Goal: Task Accomplishment & Management: Use online tool/utility

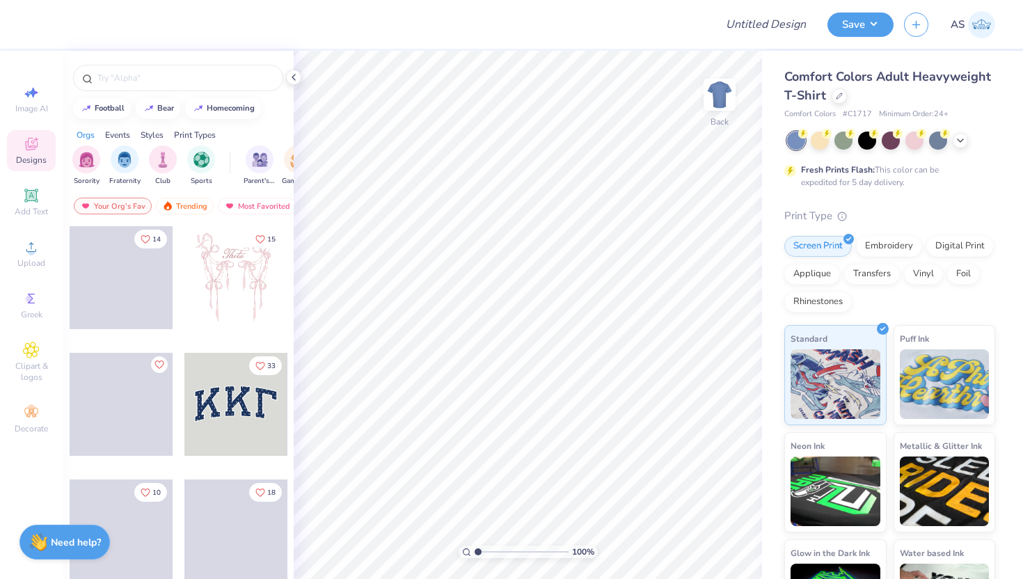
click at [913, 102] on div "Comfort Colors Adult Heavyweight T-Shirt" at bounding box center [889, 87] width 211 height 38
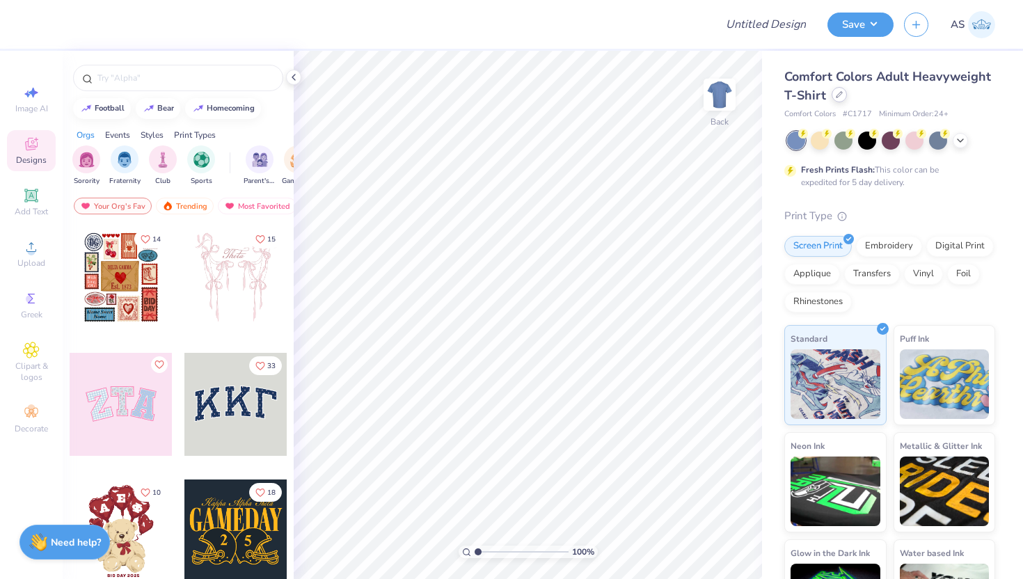
click at [847, 98] on div at bounding box center [839, 94] width 15 height 15
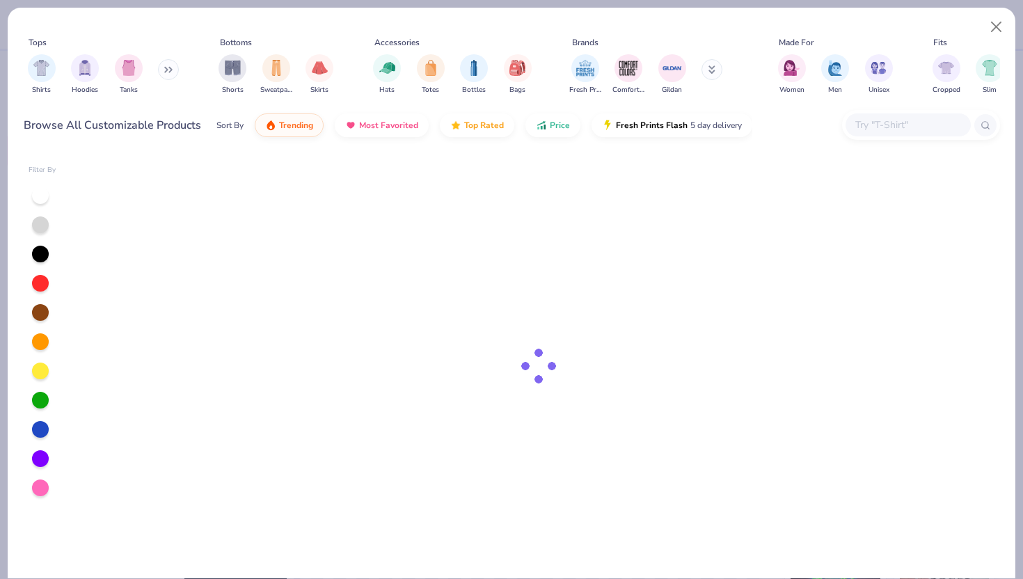
click at [885, 134] on div at bounding box center [908, 124] width 125 height 23
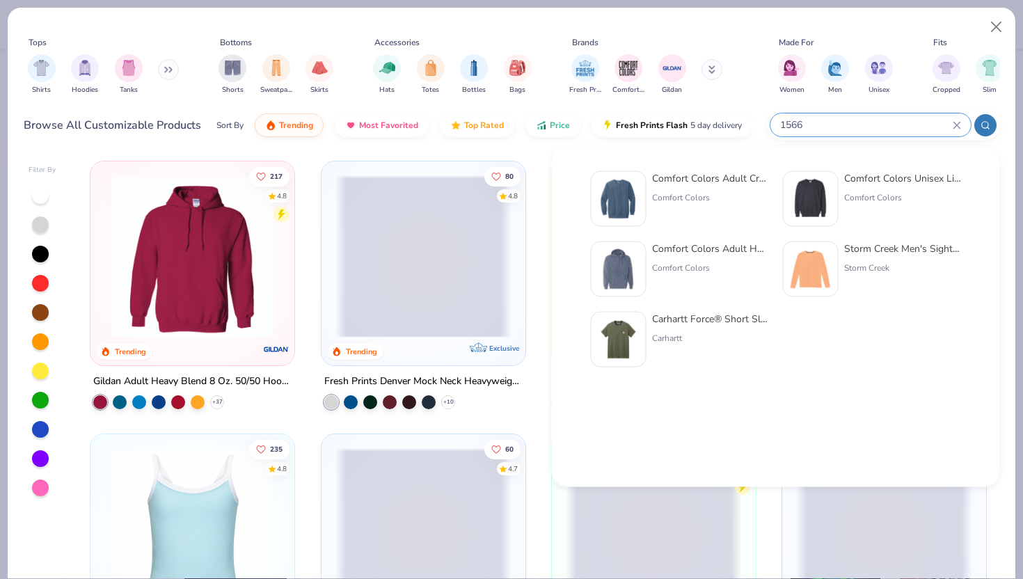
type input "1566"
click at [624, 203] on img at bounding box center [618, 198] width 43 height 43
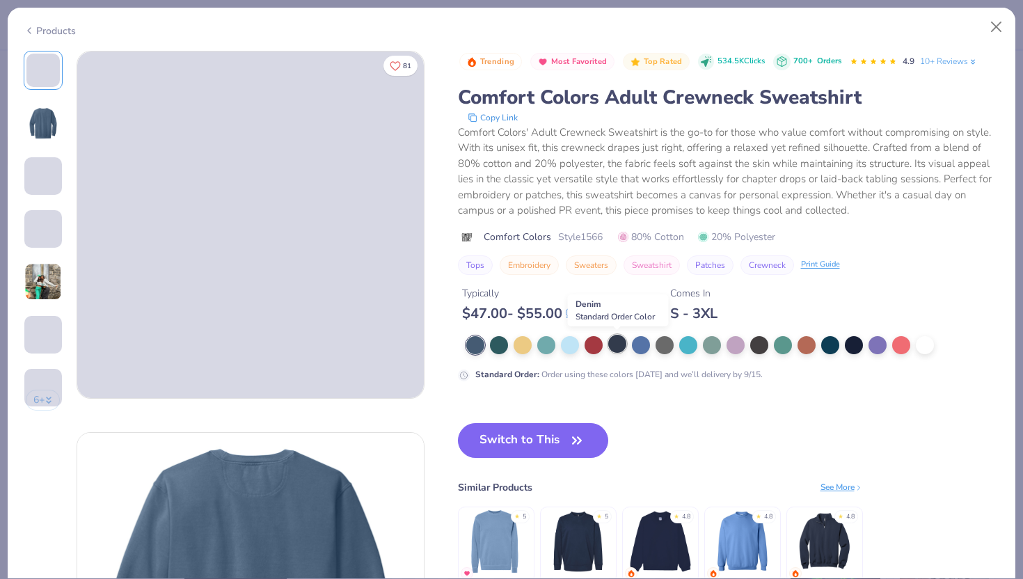
click at [621, 347] on div at bounding box center [617, 344] width 18 height 18
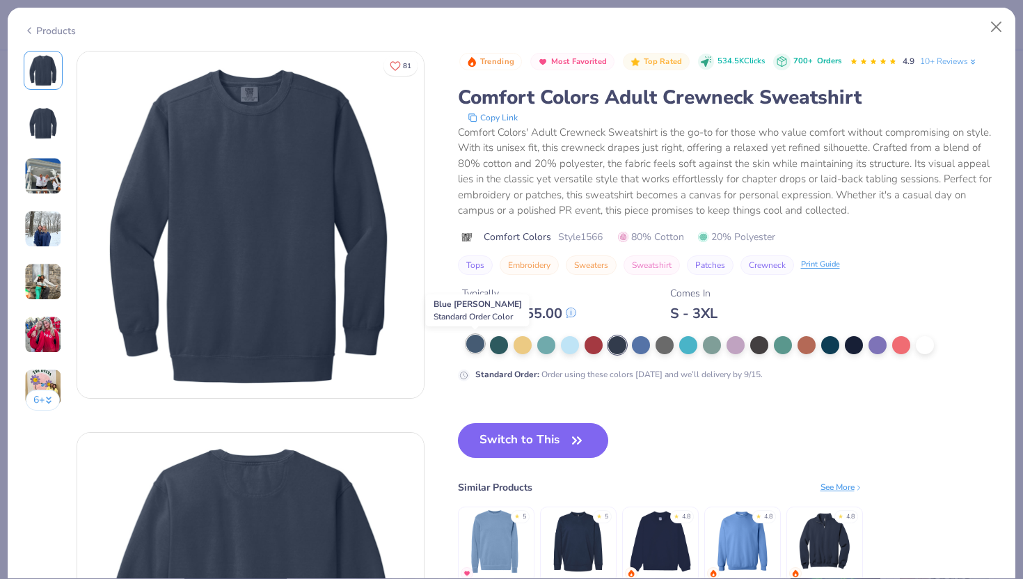
click at [475, 344] on div at bounding box center [475, 344] width 18 height 18
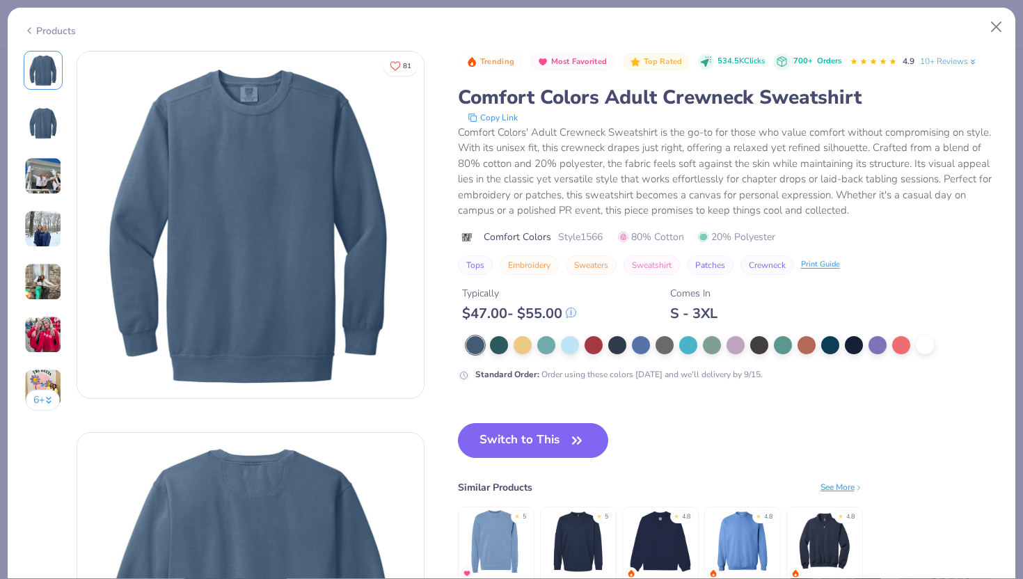
click at [40, 36] on div "Products" at bounding box center [512, 26] width 1008 height 36
click at [42, 27] on div "Products" at bounding box center [50, 31] width 52 height 15
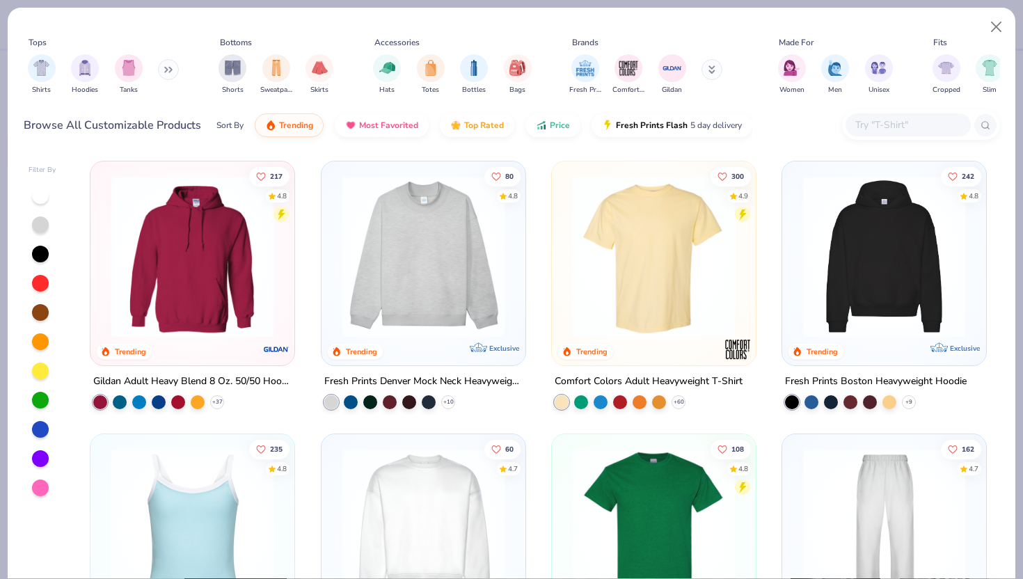
click at [917, 128] on input "text" at bounding box center [907, 125] width 107 height 16
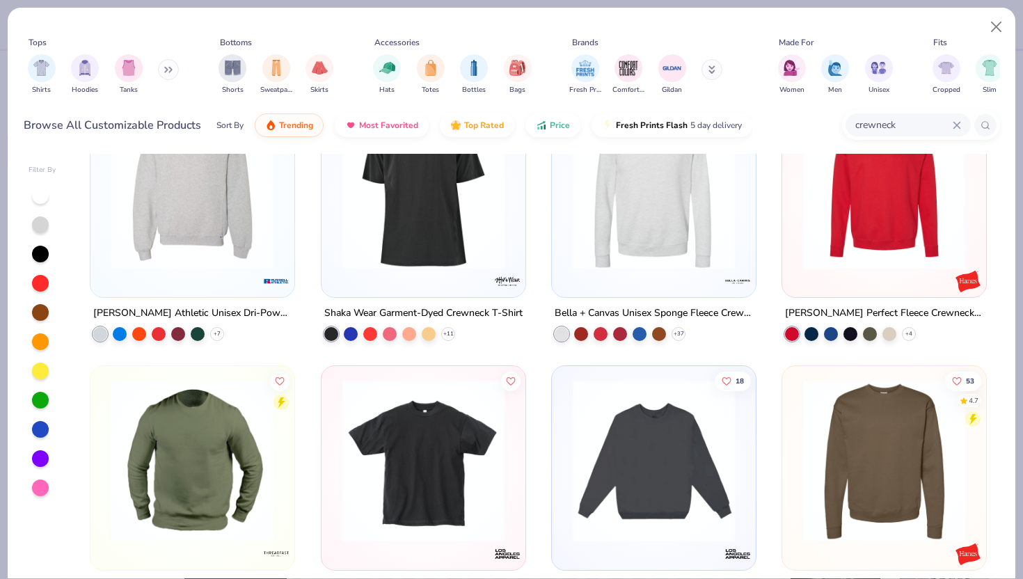
scroll to position [625, 0]
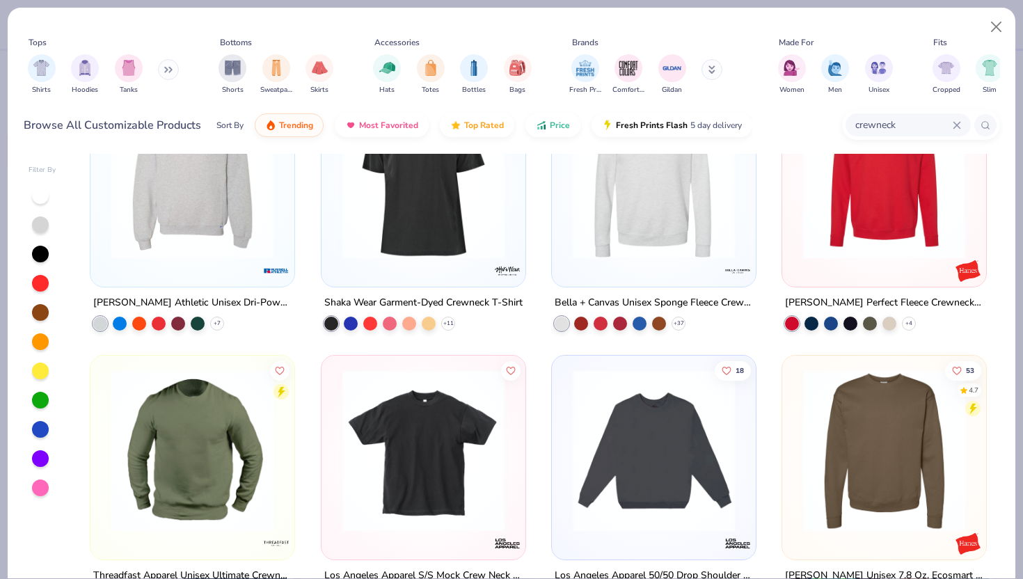
click at [605, 200] on img at bounding box center [654, 177] width 176 height 162
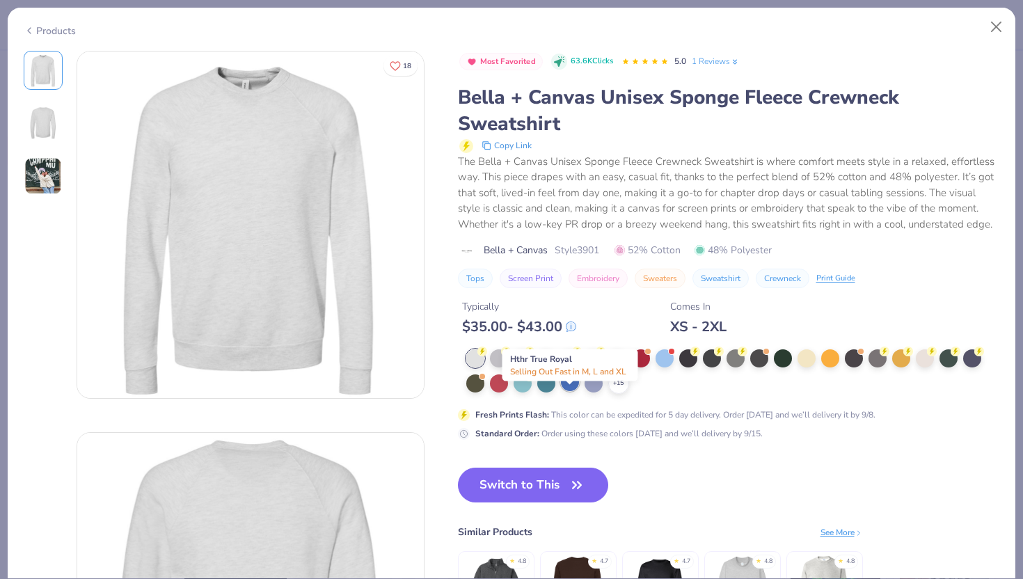
click at [569, 391] on div at bounding box center [570, 382] width 18 height 18
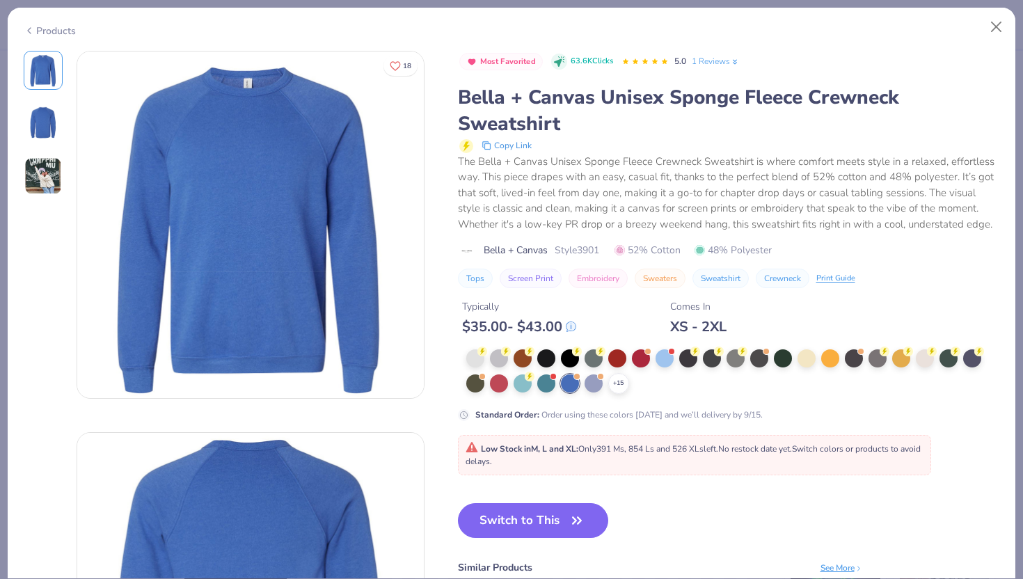
click at [43, 31] on div "Products" at bounding box center [50, 31] width 52 height 15
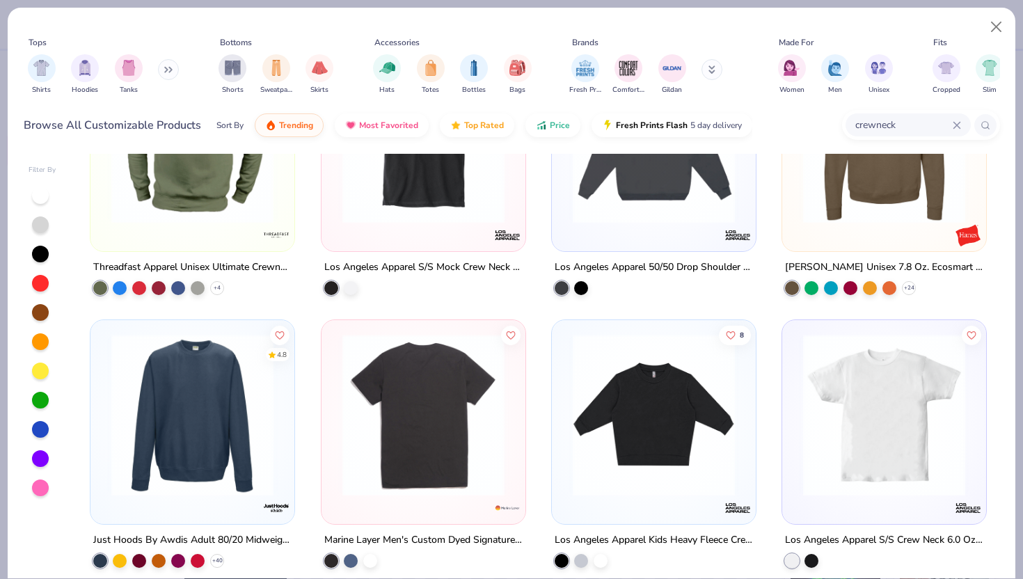
scroll to position [1029, 0]
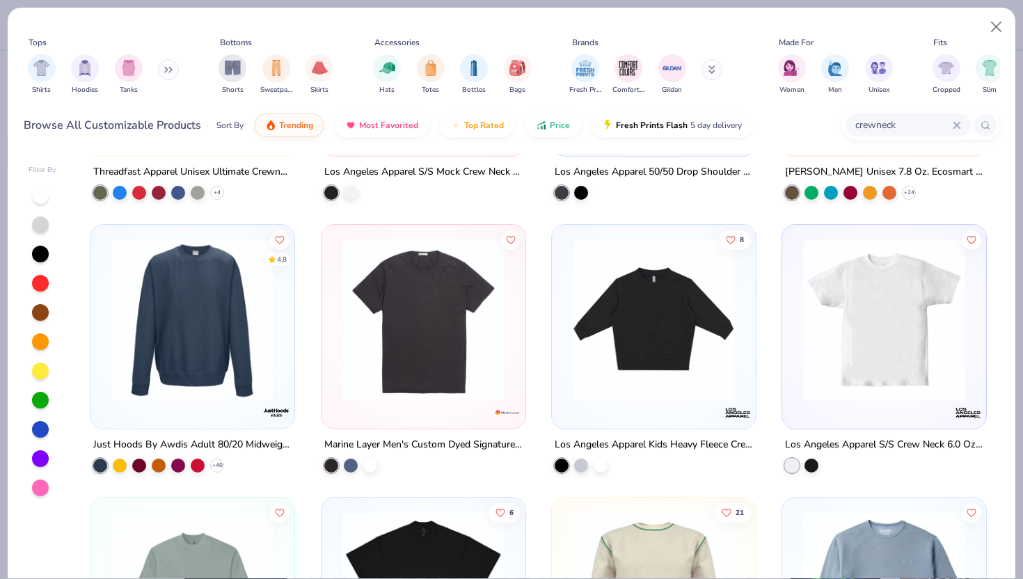
click at [951, 122] on input "crewneck" at bounding box center [903, 125] width 99 height 16
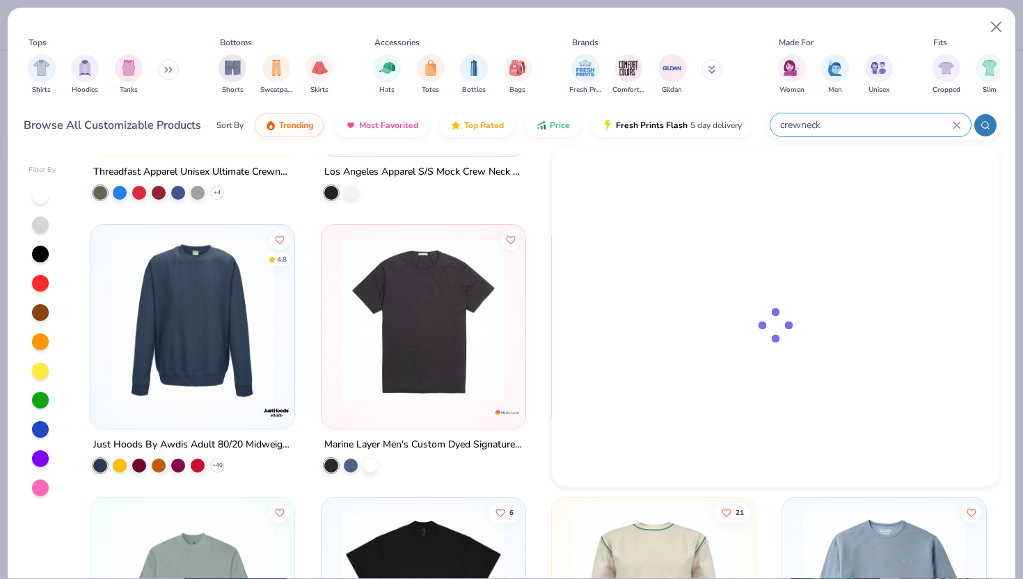
click at [953, 121] on icon at bounding box center [957, 125] width 8 height 8
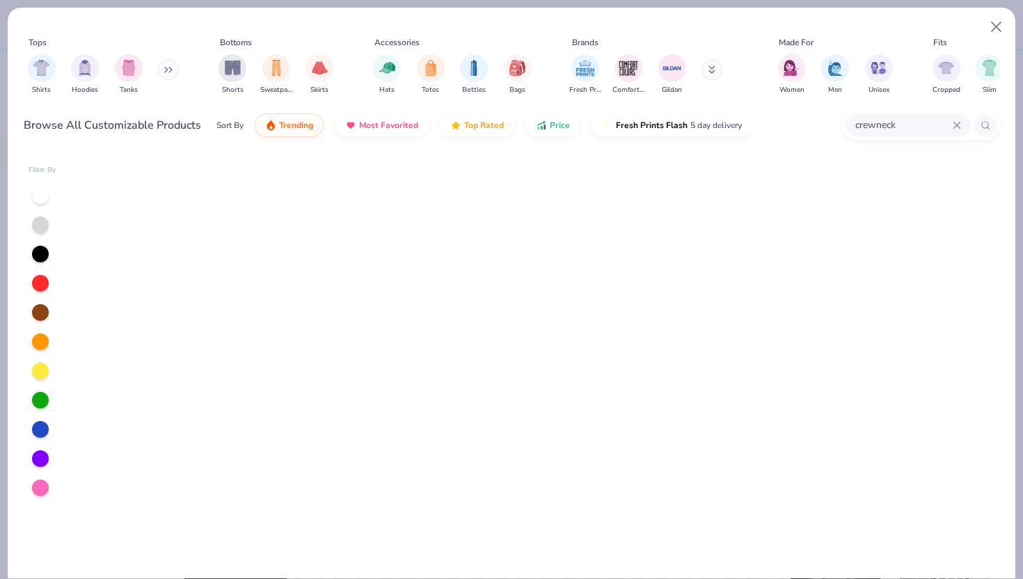
scroll to position [0, 0]
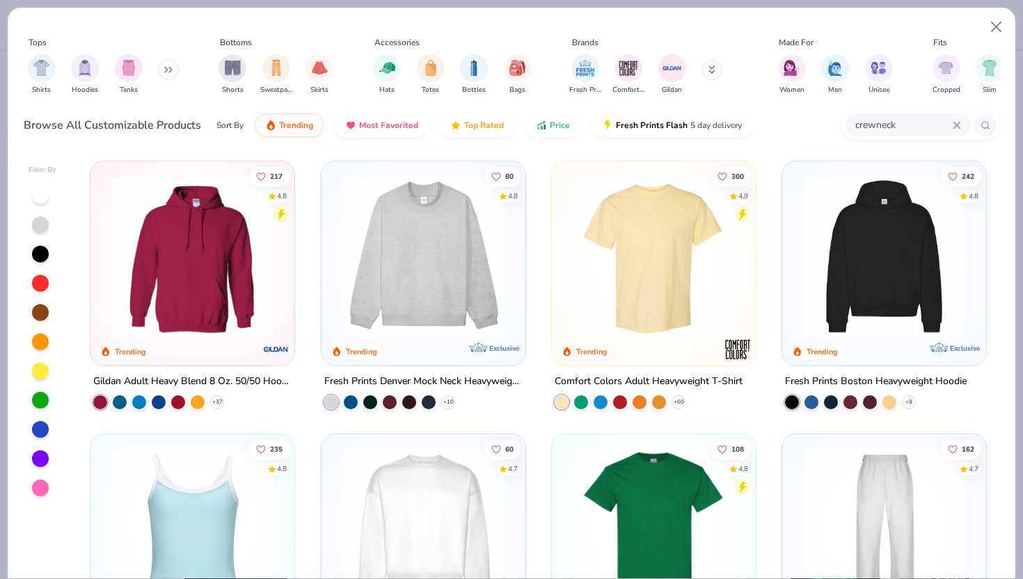
click at [960, 127] on div "crewneck" at bounding box center [908, 124] width 125 height 23
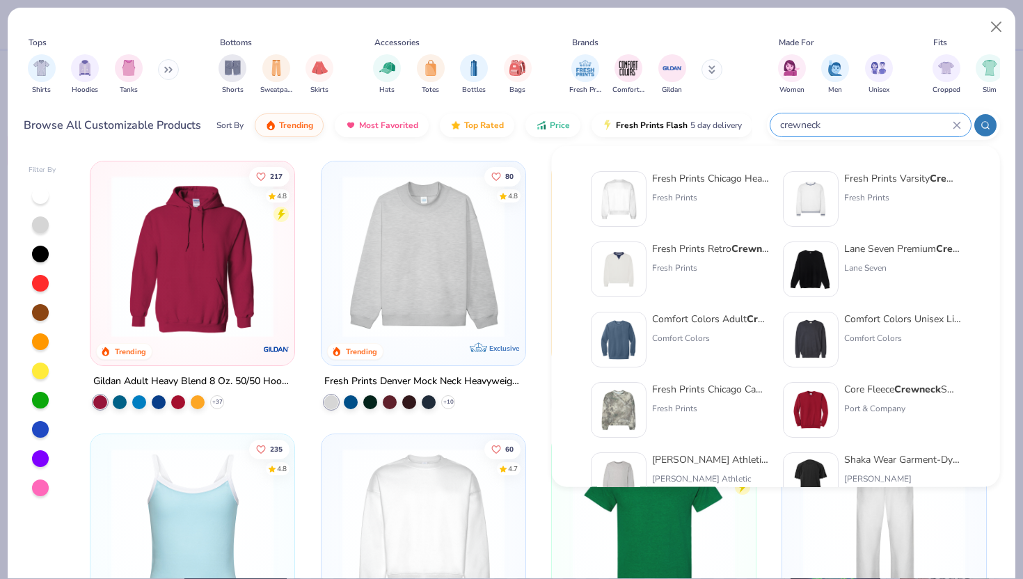
click at [958, 126] on icon at bounding box center [956, 125] width 6 height 6
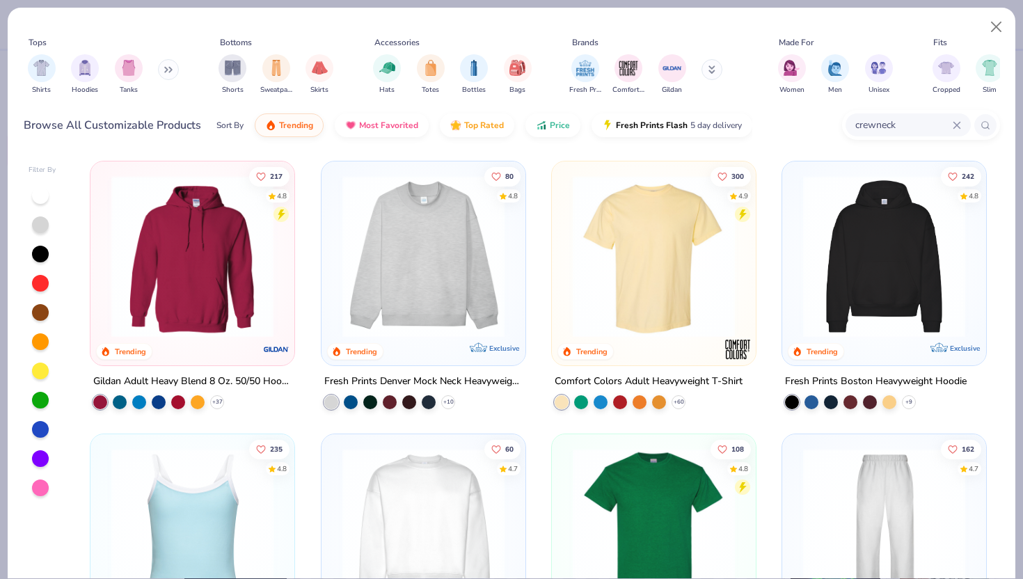
click at [891, 135] on div "crewneck" at bounding box center [908, 124] width 125 height 23
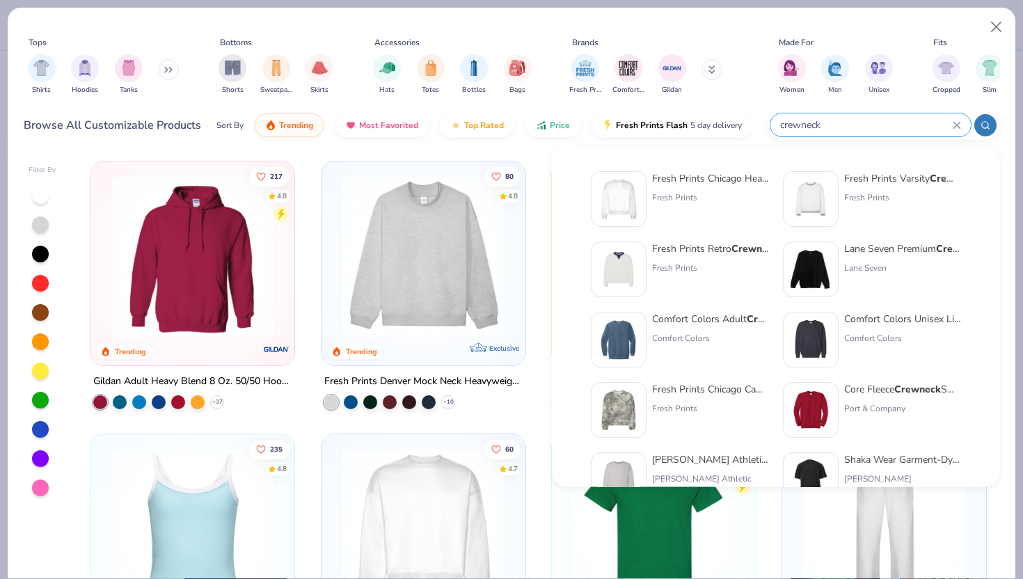
click at [893, 130] on input "crewneck" at bounding box center [866, 125] width 174 height 16
type input "c"
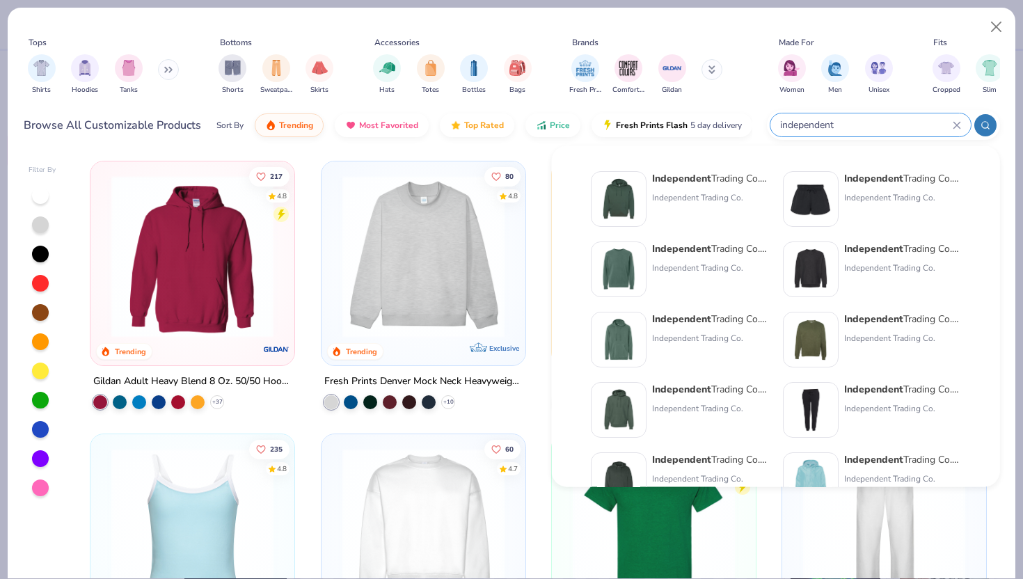
type input "independent"
click at [636, 276] on img at bounding box center [618, 269] width 43 height 43
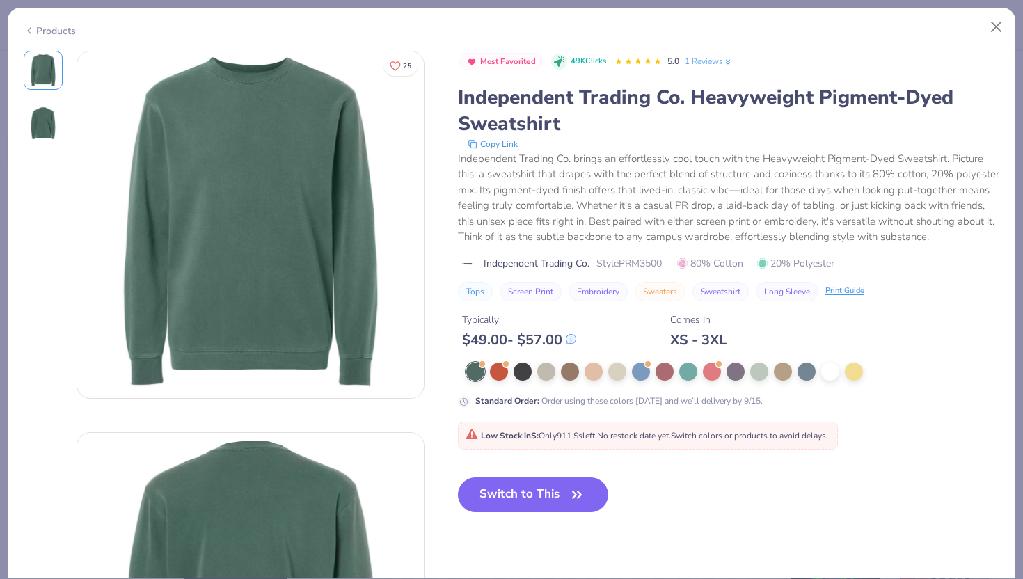
click at [32, 25] on icon at bounding box center [29, 30] width 11 height 17
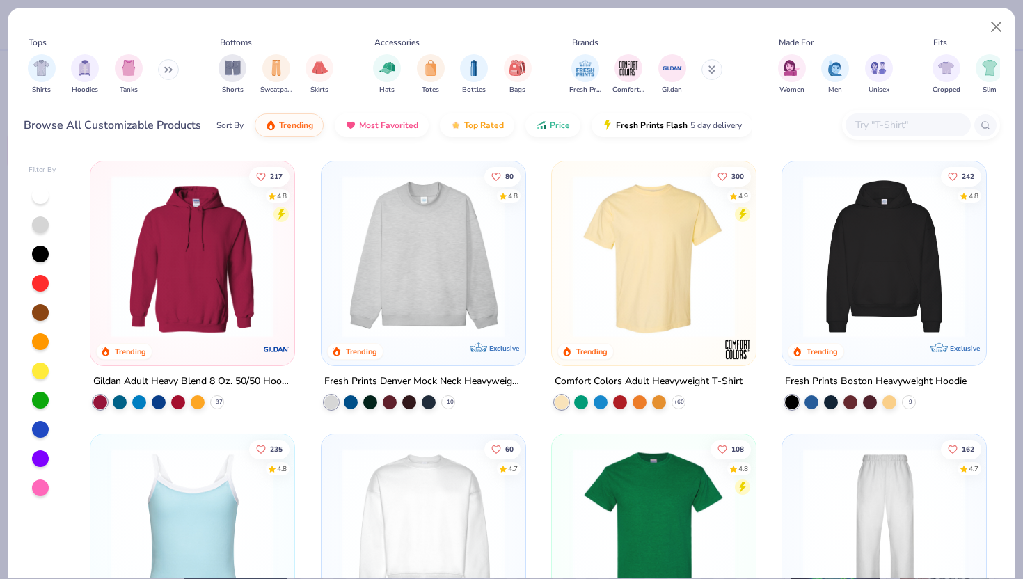
click at [933, 107] on div "Browse All Customizable Products Sort By Trending Most Favorited Top Rated Pric…" at bounding box center [512, 125] width 976 height 39
click at [919, 114] on div at bounding box center [908, 124] width 125 height 23
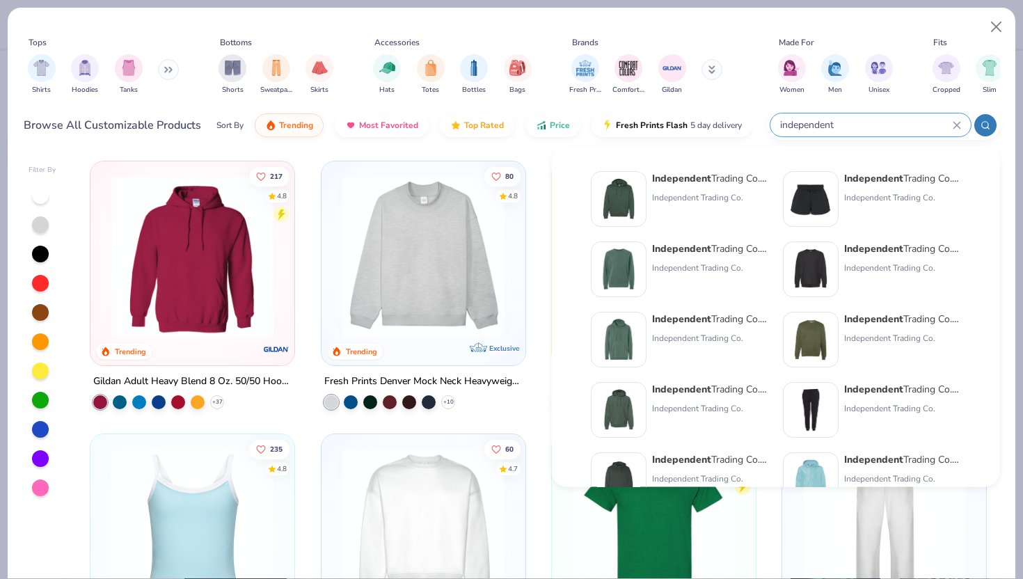
type input "independent"
click at [813, 266] on img at bounding box center [810, 269] width 43 height 43
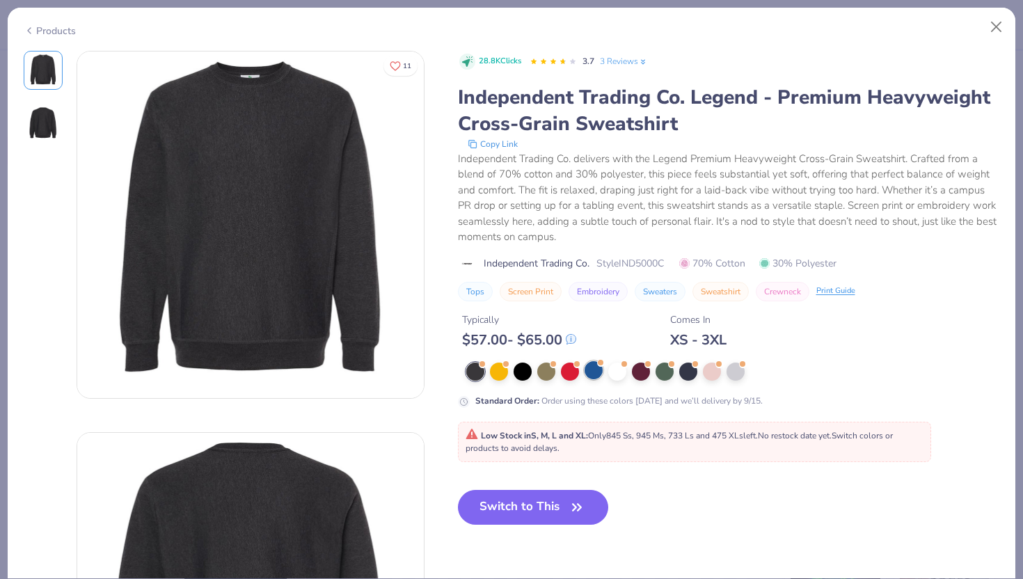
click at [592, 375] on div at bounding box center [594, 370] width 18 height 18
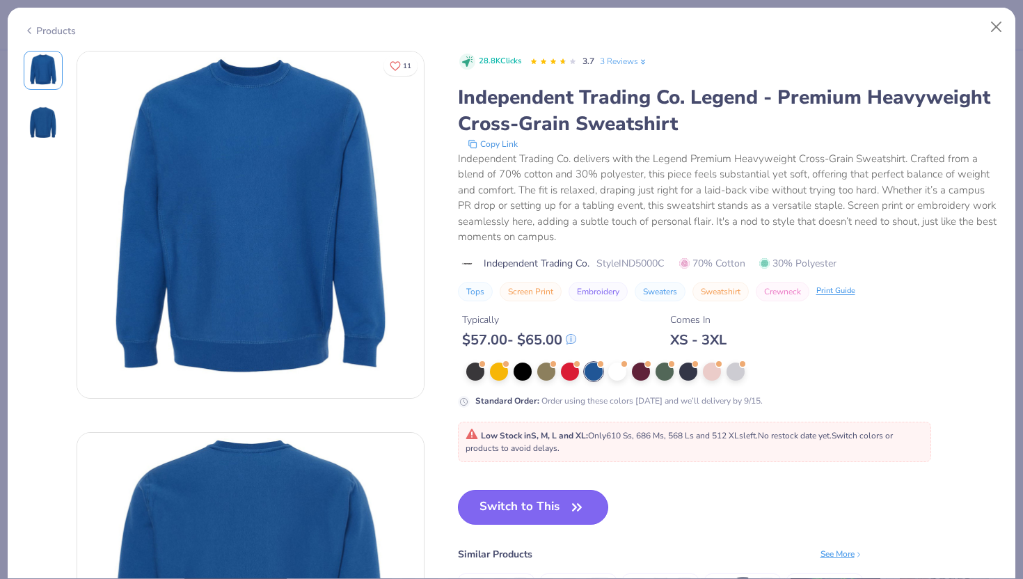
click at [572, 516] on icon "button" at bounding box center [576, 507] width 19 height 19
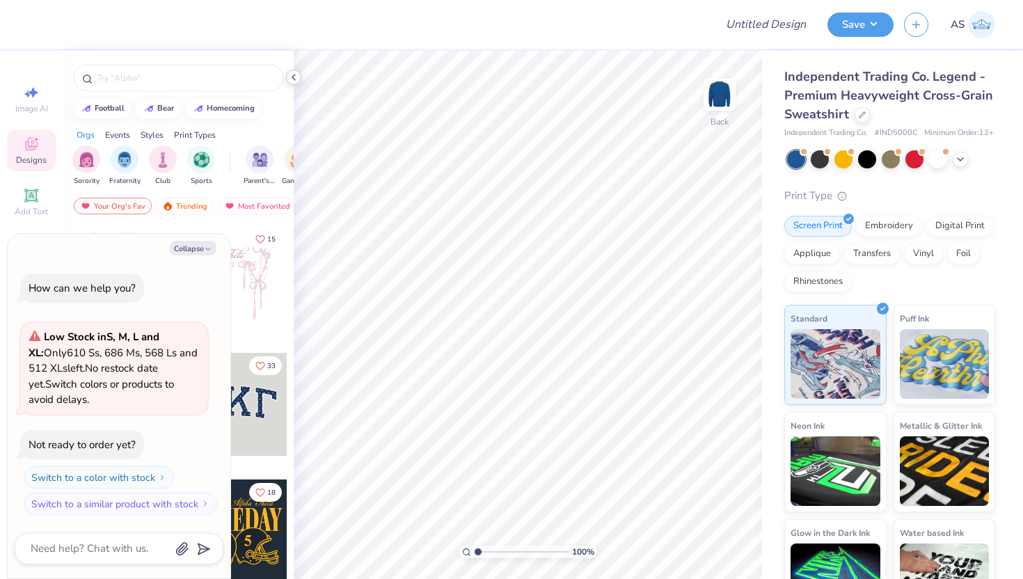
click at [299, 77] on icon at bounding box center [293, 77] width 11 height 11
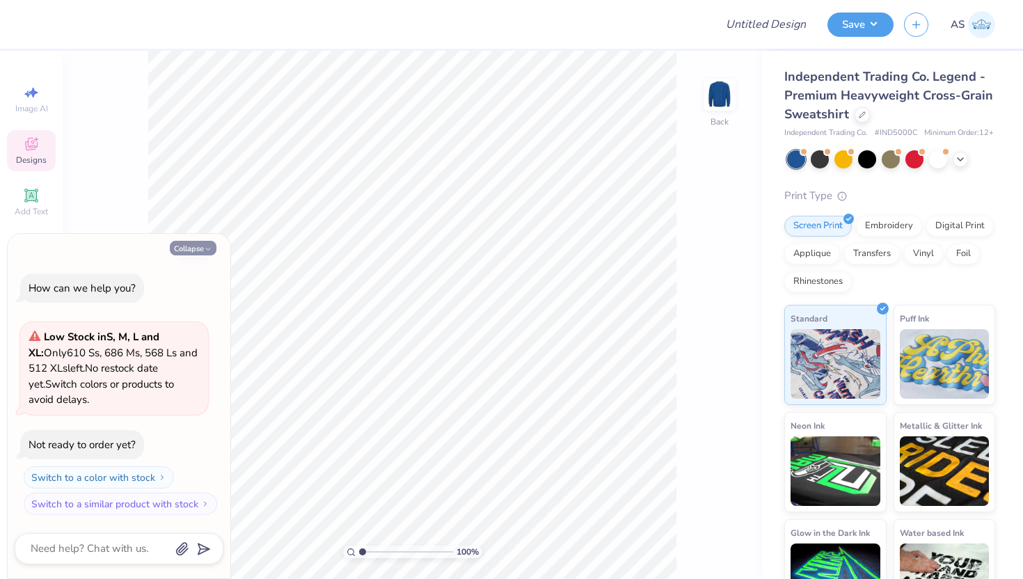
click at [191, 248] on button "Collapse" at bounding box center [193, 248] width 47 height 15
type textarea "x"
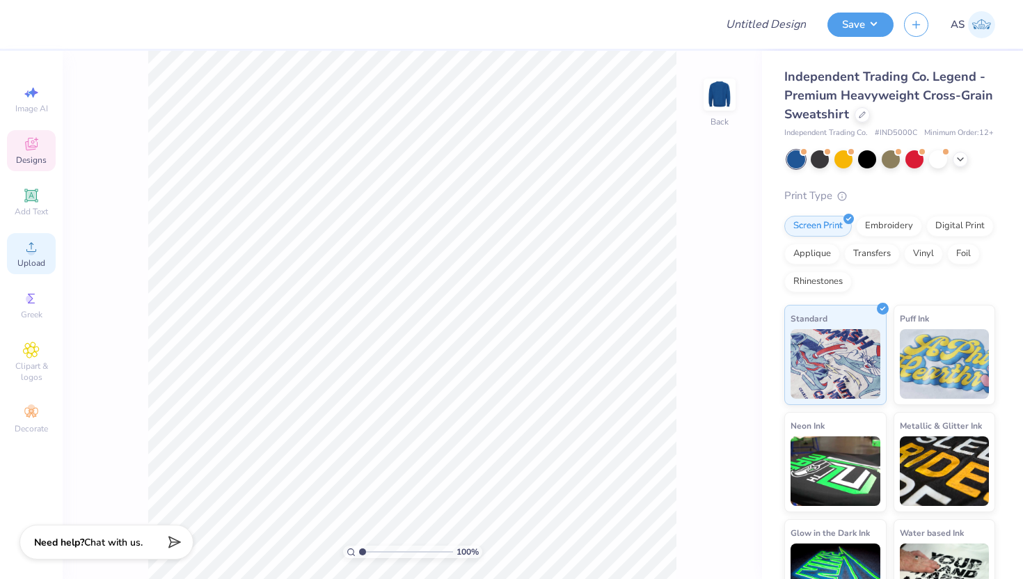
click at [46, 253] on div "Upload" at bounding box center [31, 253] width 49 height 41
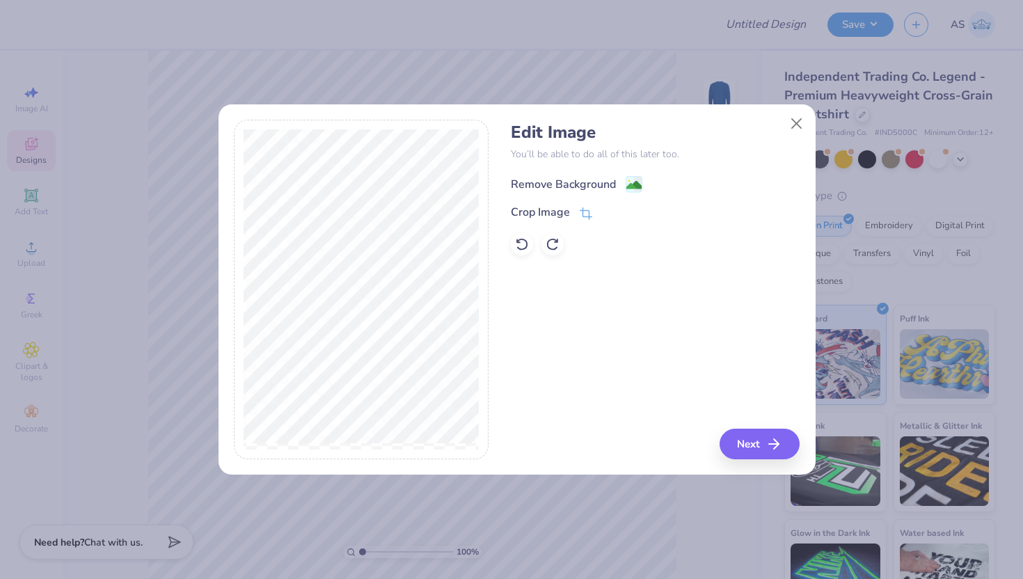
click at [625, 175] on div "Remove Background" at bounding box center [655, 182] width 289 height 17
click at [631, 184] on image at bounding box center [633, 184] width 15 height 15
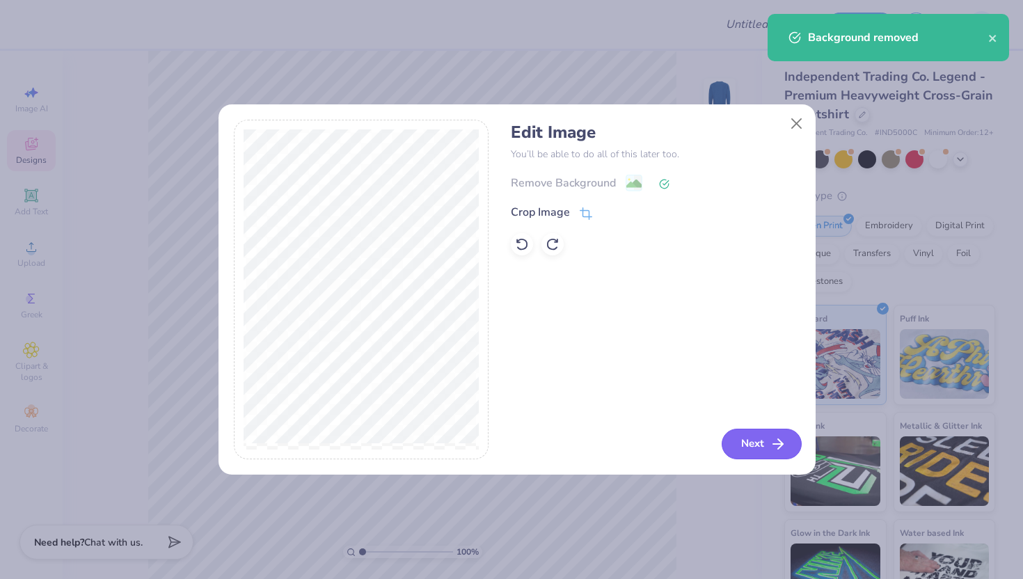
click at [768, 441] on button "Next" at bounding box center [762, 444] width 80 height 31
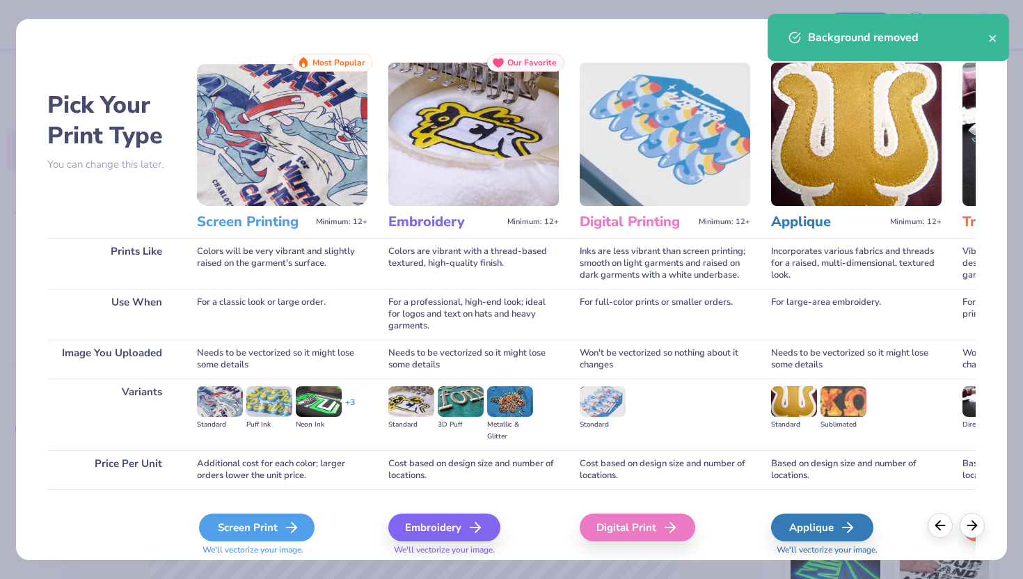
click at [285, 528] on icon at bounding box center [291, 527] width 17 height 17
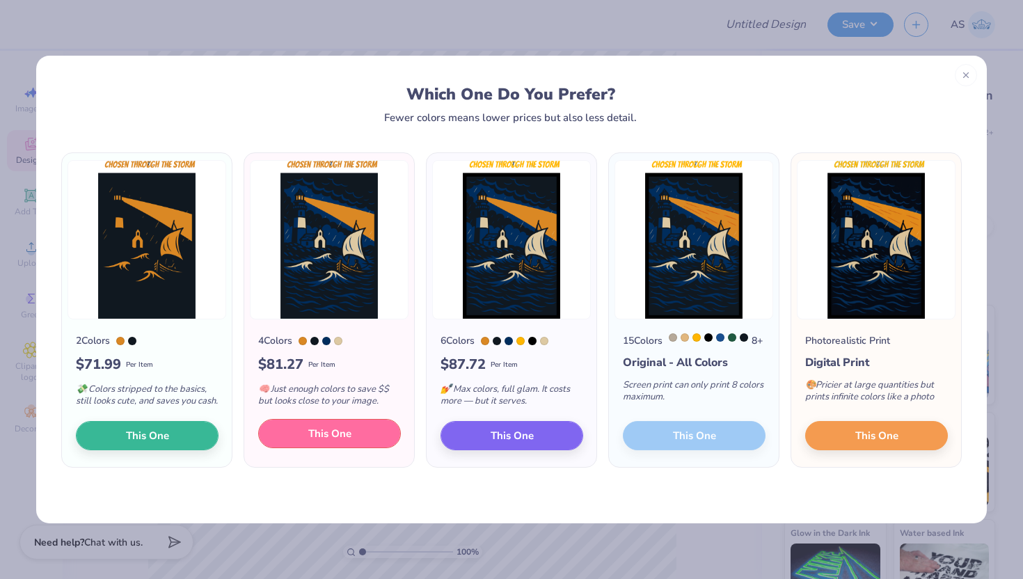
click at [355, 445] on button "This One" at bounding box center [329, 433] width 143 height 29
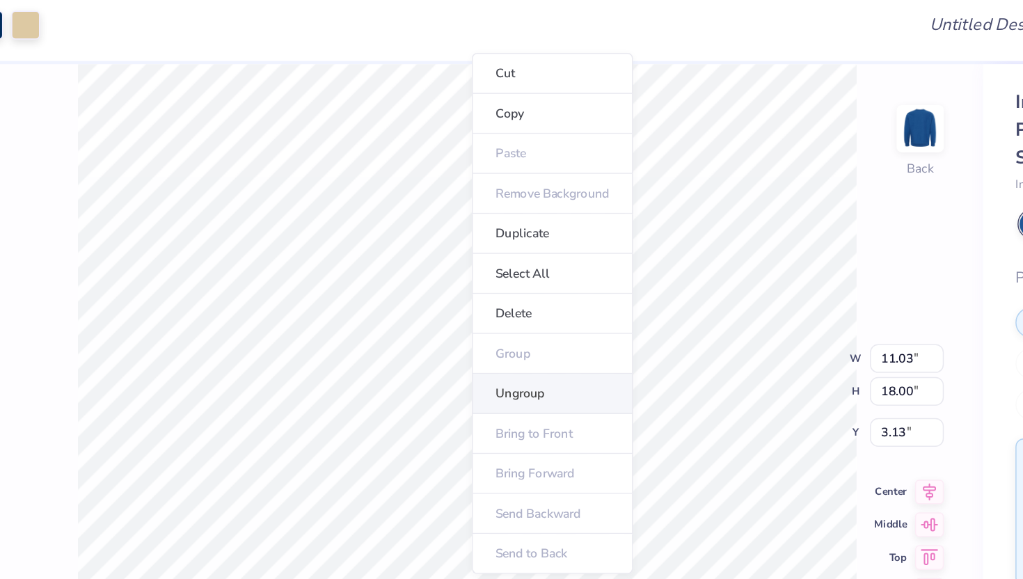
click at [468, 274] on li "Ungroup" at bounding box center [469, 274] width 109 height 27
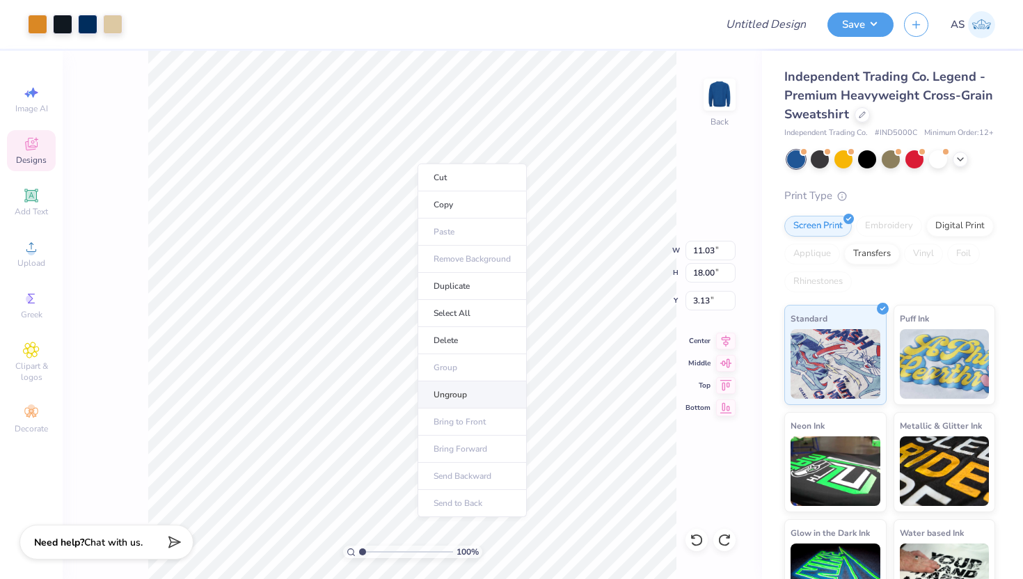
click at [447, 385] on li "Ungroup" at bounding box center [472, 394] width 109 height 27
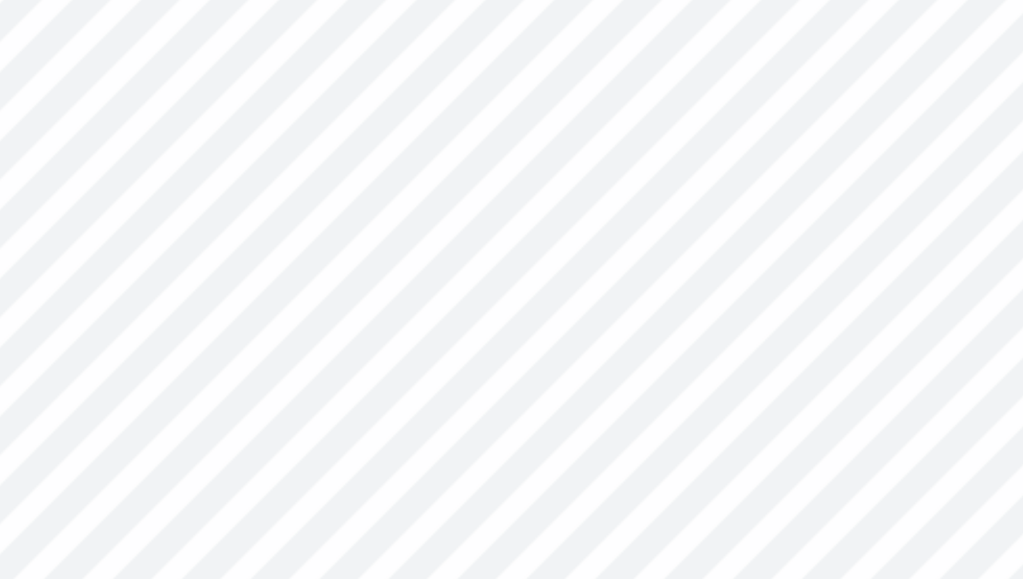
type input "0.15"
type input "0.51"
type input "3.17"
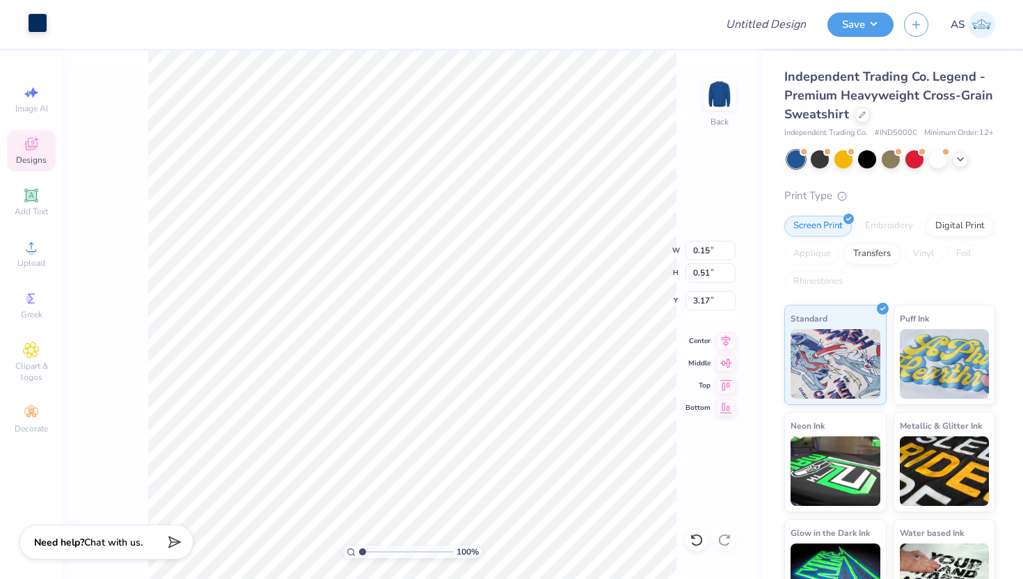
click at [35, 28] on div at bounding box center [37, 22] width 19 height 19
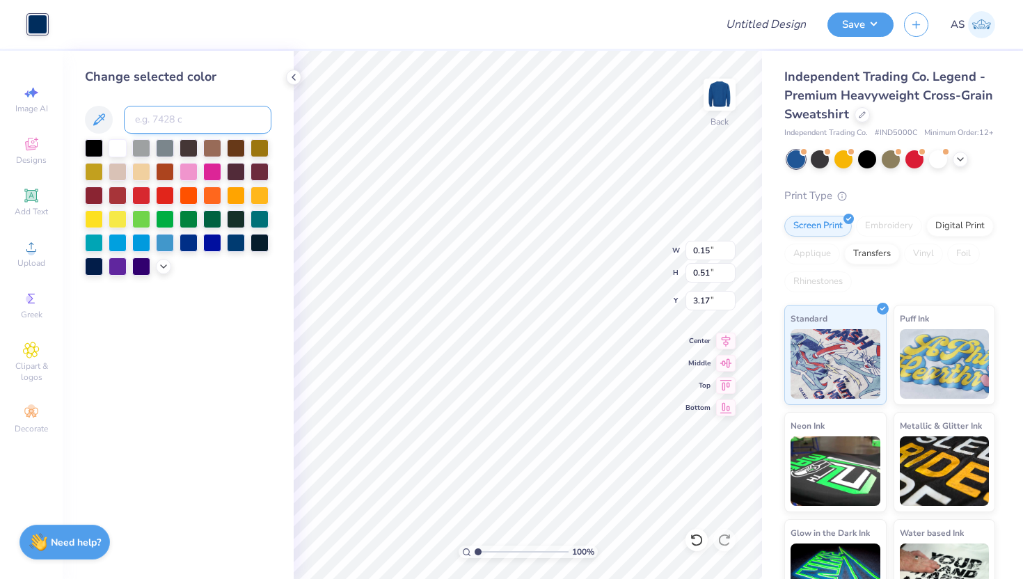
click at [184, 120] on input at bounding box center [198, 120] width 148 height 28
type input "7569"
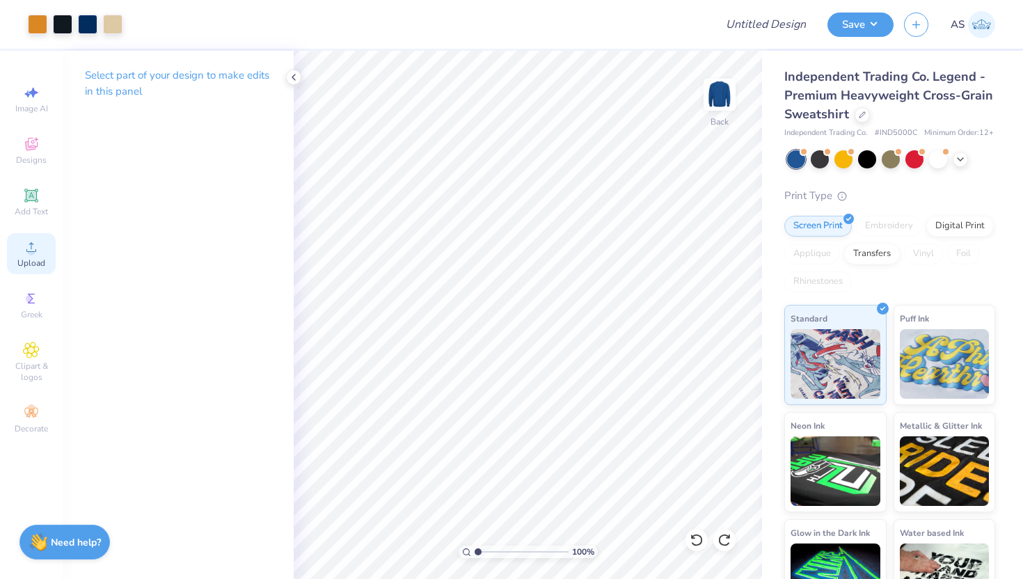
click at [42, 255] on div "Upload" at bounding box center [31, 253] width 49 height 41
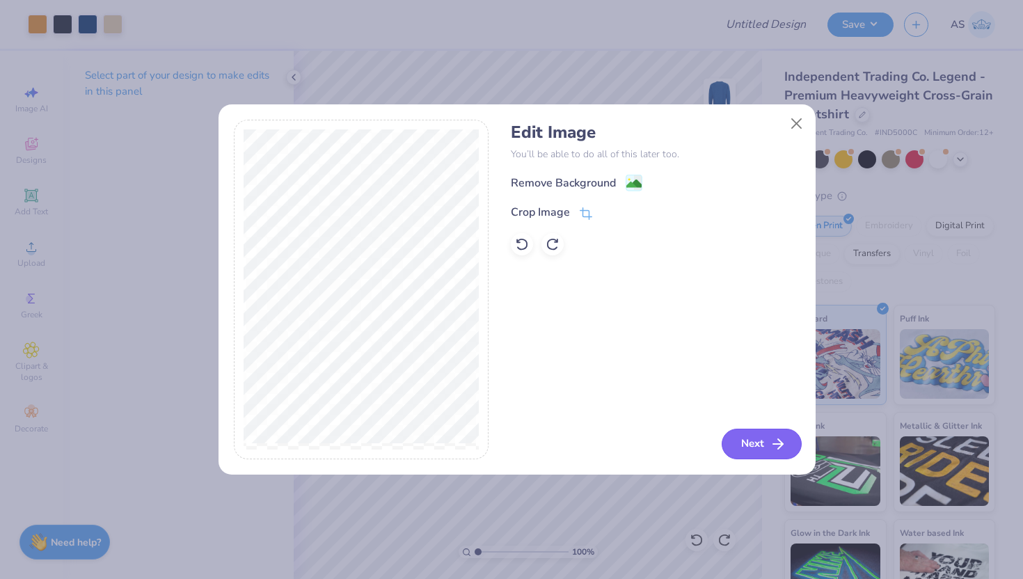
click at [771, 447] on icon "button" at bounding box center [778, 444] width 17 height 17
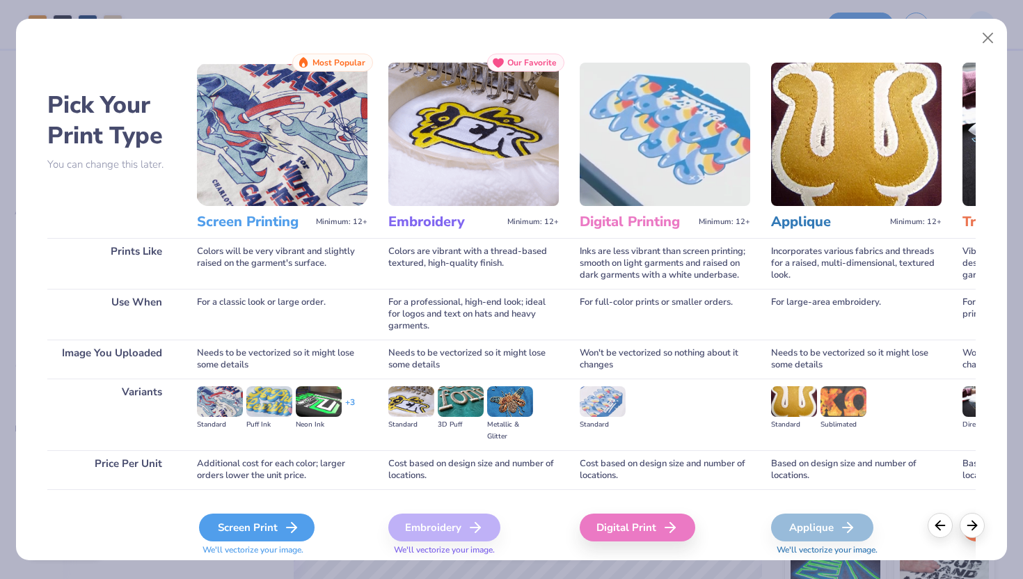
click at [286, 530] on icon at bounding box center [291, 527] width 17 height 17
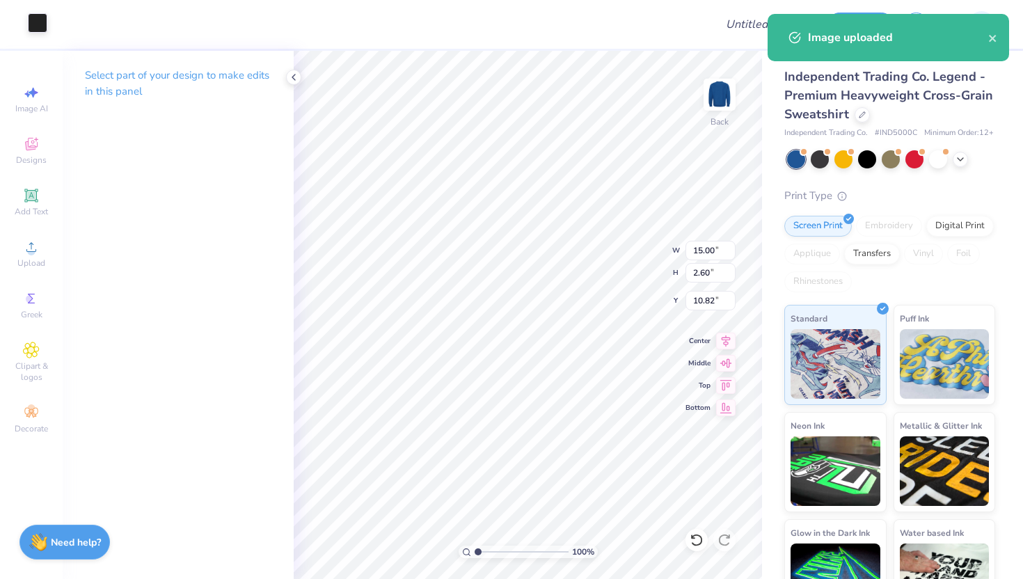
click at [47, 23] on div at bounding box center [37, 22] width 19 height 19
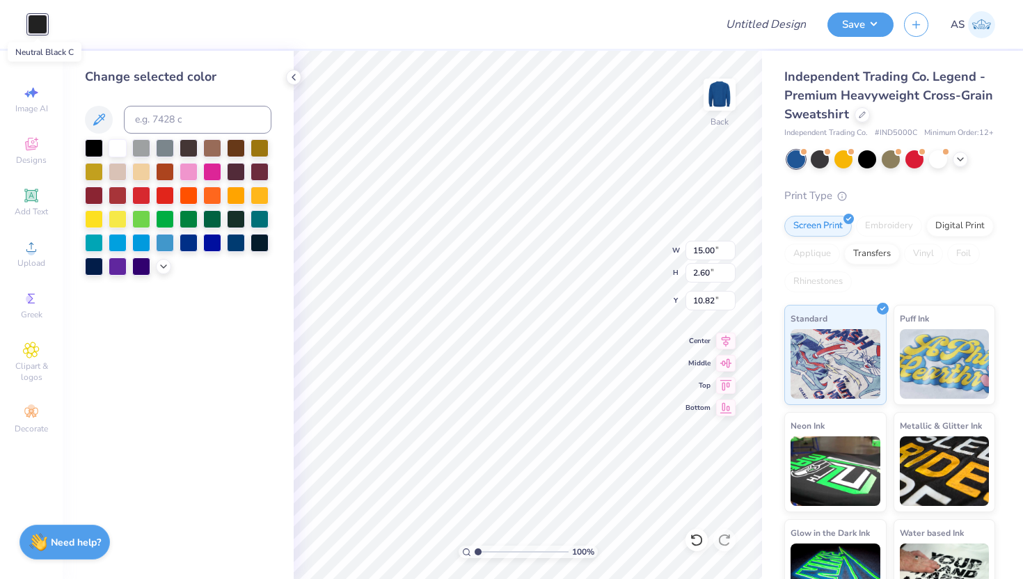
click at [35, 20] on div at bounding box center [37, 24] width 19 height 19
click at [40, 18] on div at bounding box center [37, 24] width 19 height 19
click at [125, 26] on div at bounding box center [381, 24] width 647 height 49
click at [42, 20] on div at bounding box center [37, 24] width 19 height 19
click at [164, 147] on div at bounding box center [165, 147] width 18 height 18
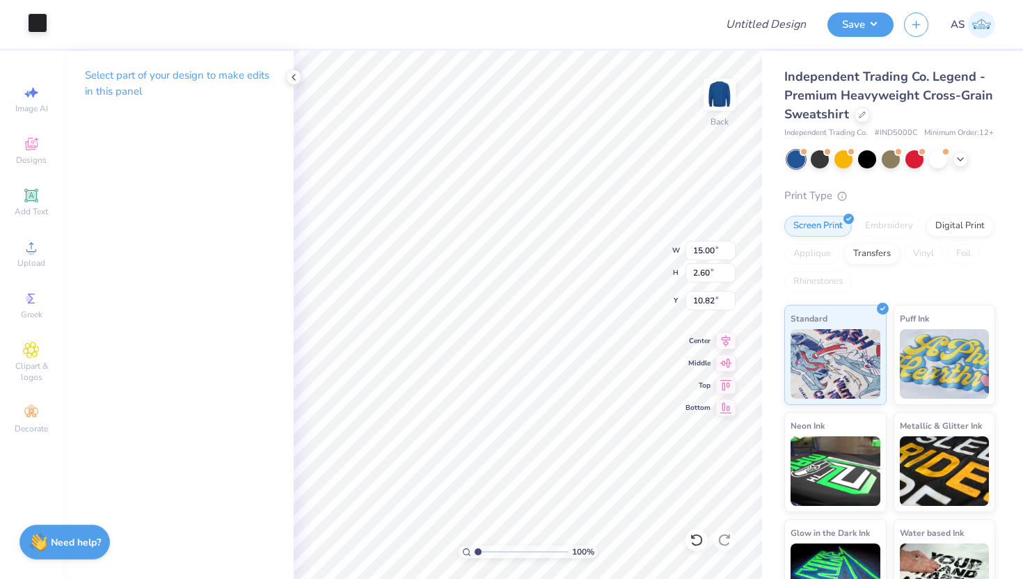
click at [47, 31] on div at bounding box center [37, 22] width 19 height 19
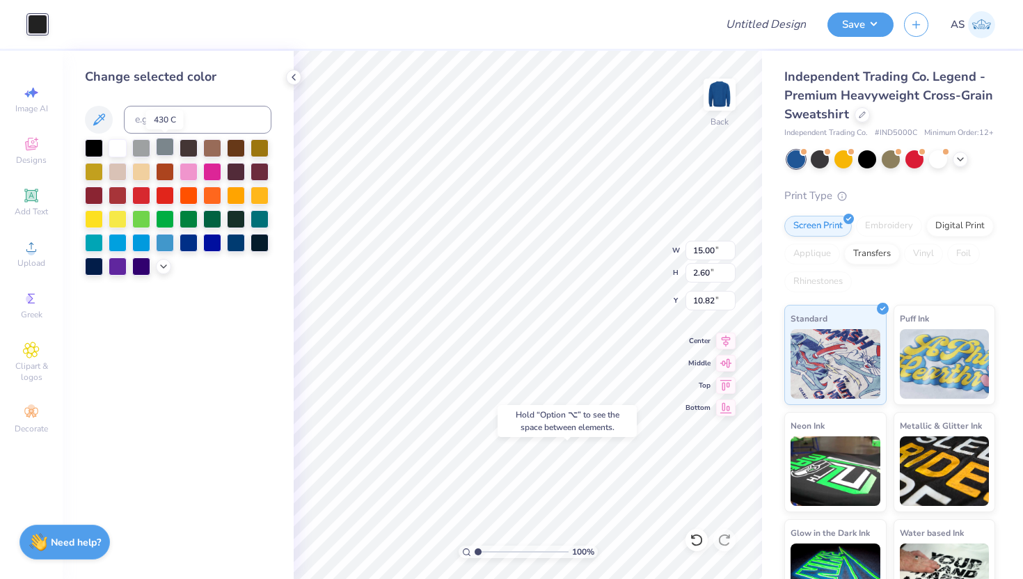
click at [164, 149] on div at bounding box center [165, 147] width 18 height 18
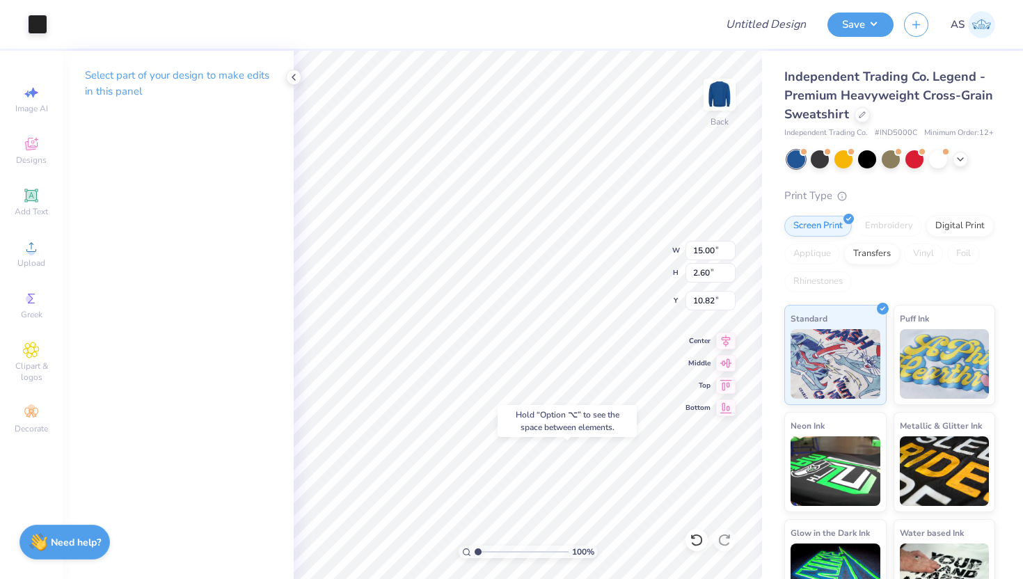
click at [138, 148] on div "Select part of your design to make edits in this panel" at bounding box center [178, 315] width 231 height 528
click at [32, 27] on div at bounding box center [37, 22] width 19 height 19
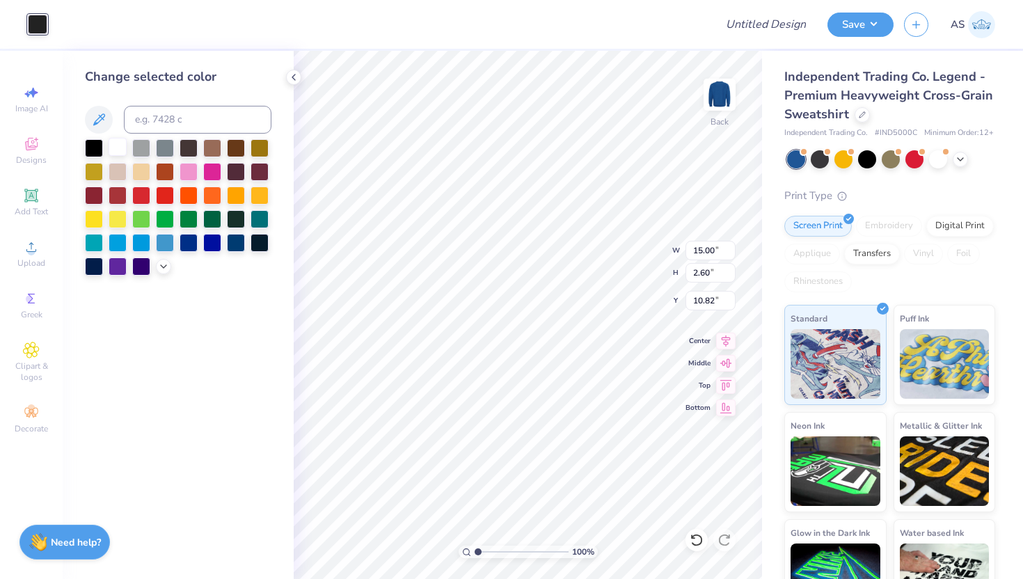
click at [114, 153] on div at bounding box center [118, 147] width 18 height 18
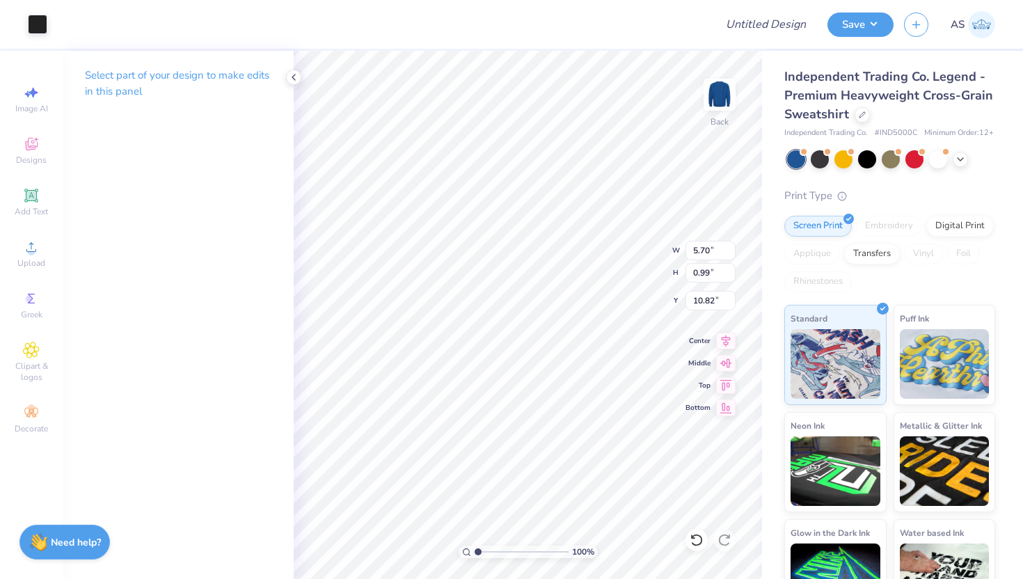
type input "5.70"
type input "0.99"
type input "18.23"
click at [128, 33] on div at bounding box center [381, 24] width 647 height 49
click at [45, 28] on div at bounding box center [37, 22] width 19 height 19
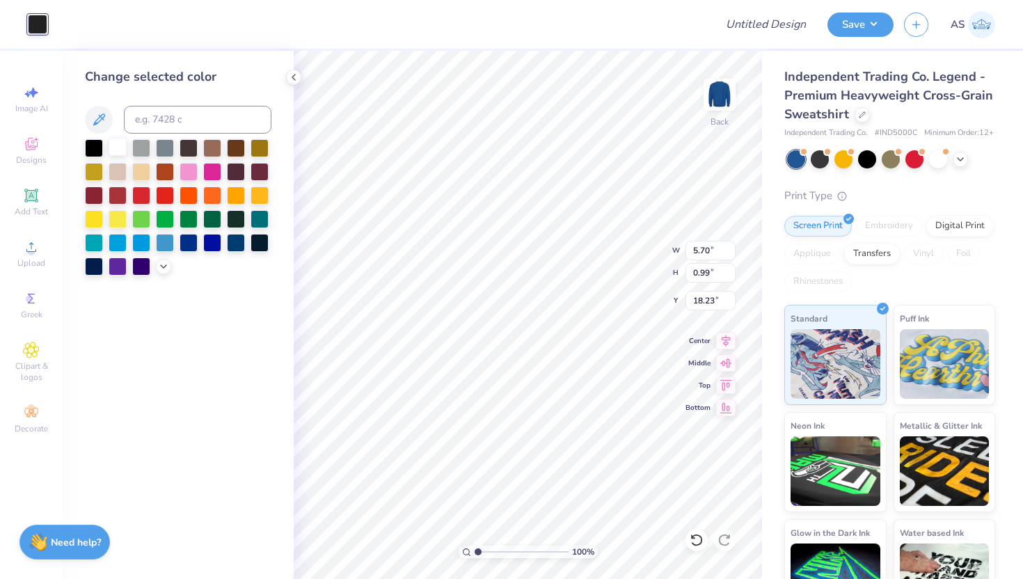
click at [122, 145] on div at bounding box center [118, 147] width 18 height 18
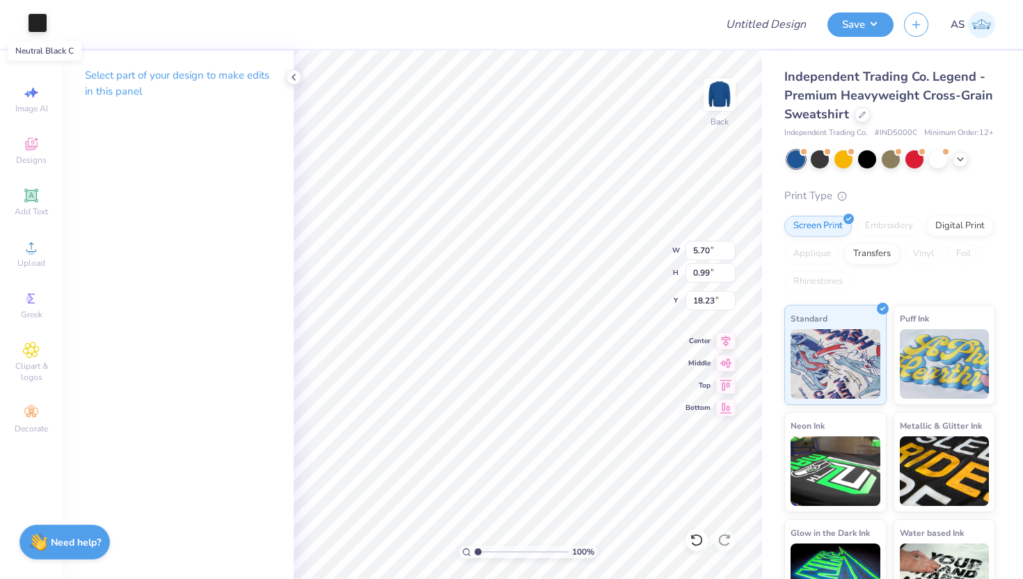
click at [35, 28] on div at bounding box center [37, 22] width 19 height 19
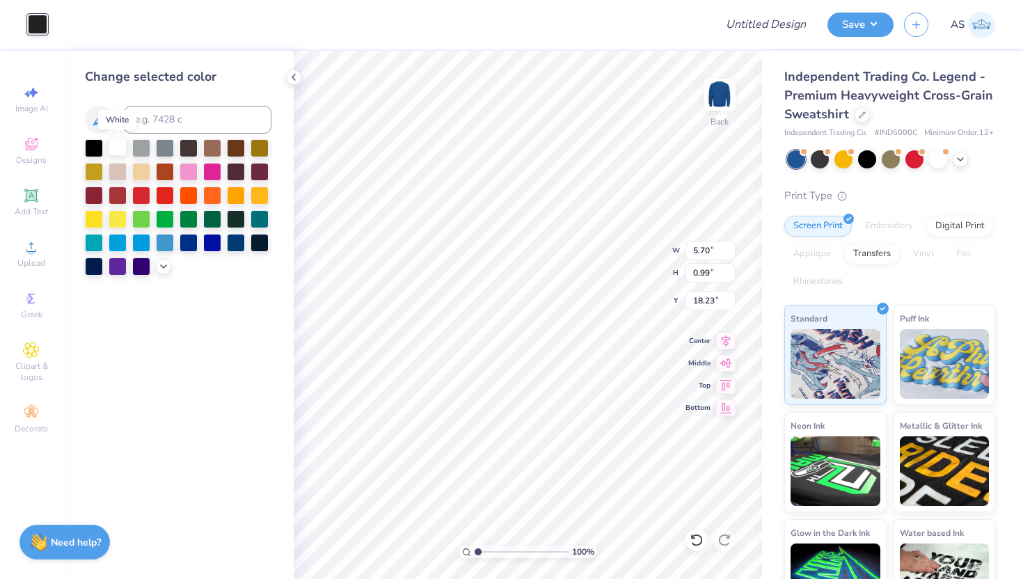
click at [116, 141] on div at bounding box center [118, 147] width 18 height 18
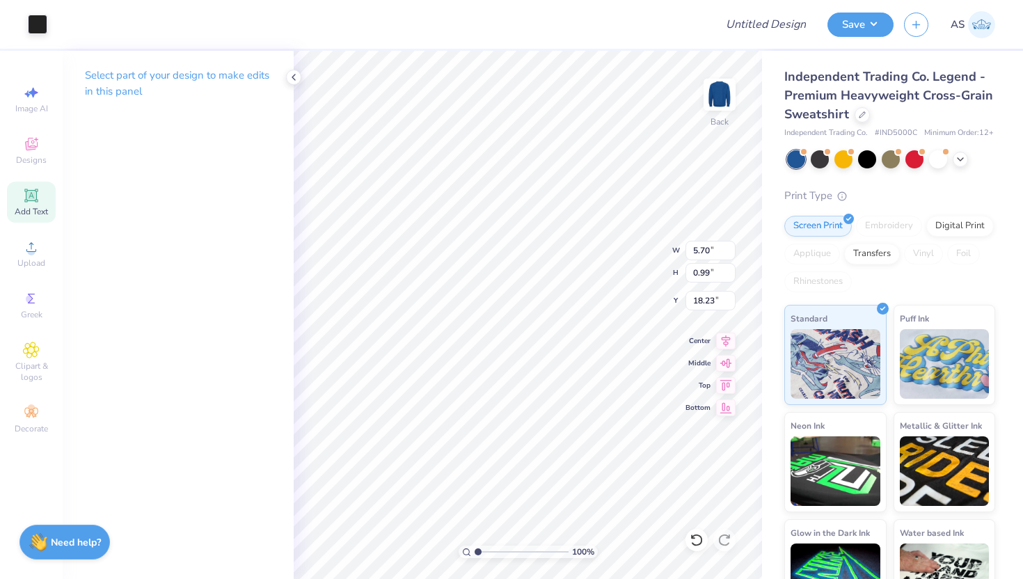
click at [29, 196] on icon at bounding box center [30, 195] width 13 height 13
type input "6.04"
type input "1.75"
type input "11.25"
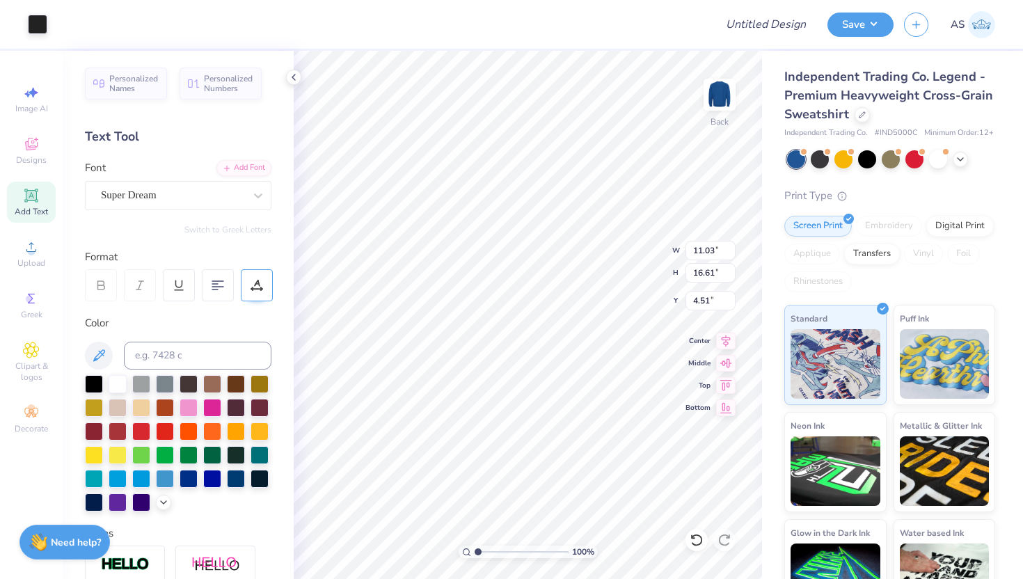
type input "5.70"
type input "0.99"
type input "18.37"
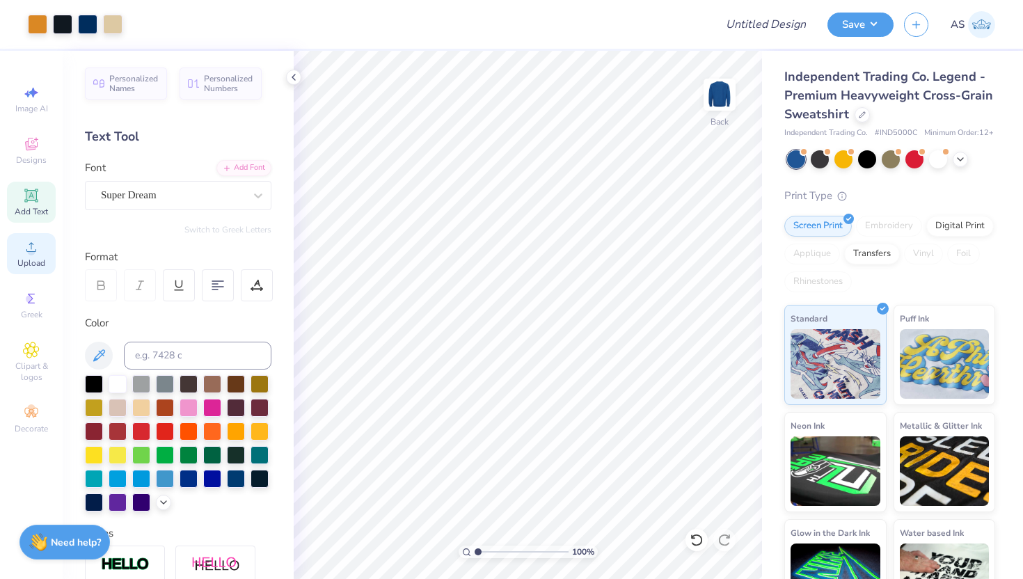
click at [24, 245] on icon at bounding box center [31, 247] width 17 height 17
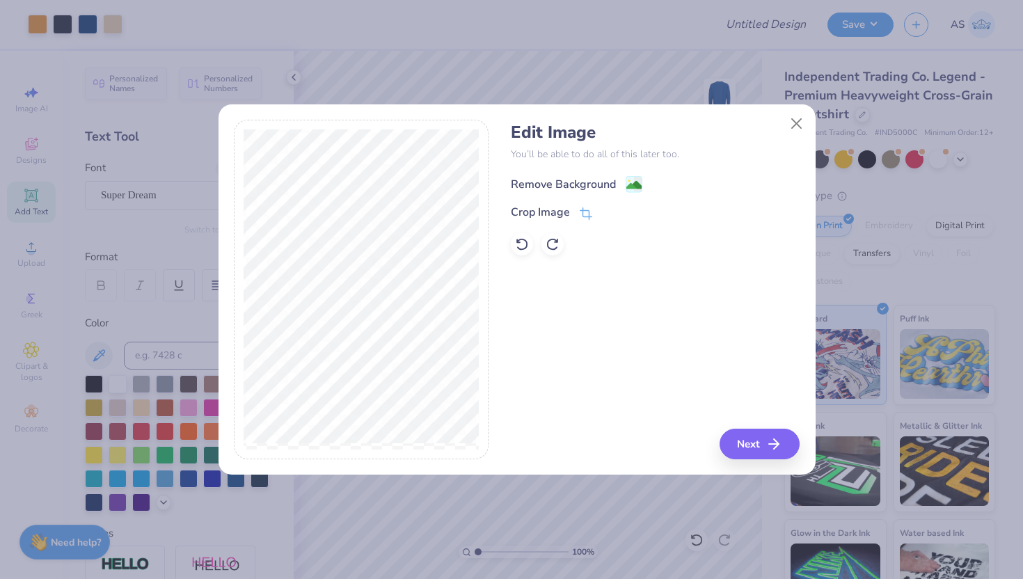
click at [637, 178] on image at bounding box center [633, 184] width 15 height 15
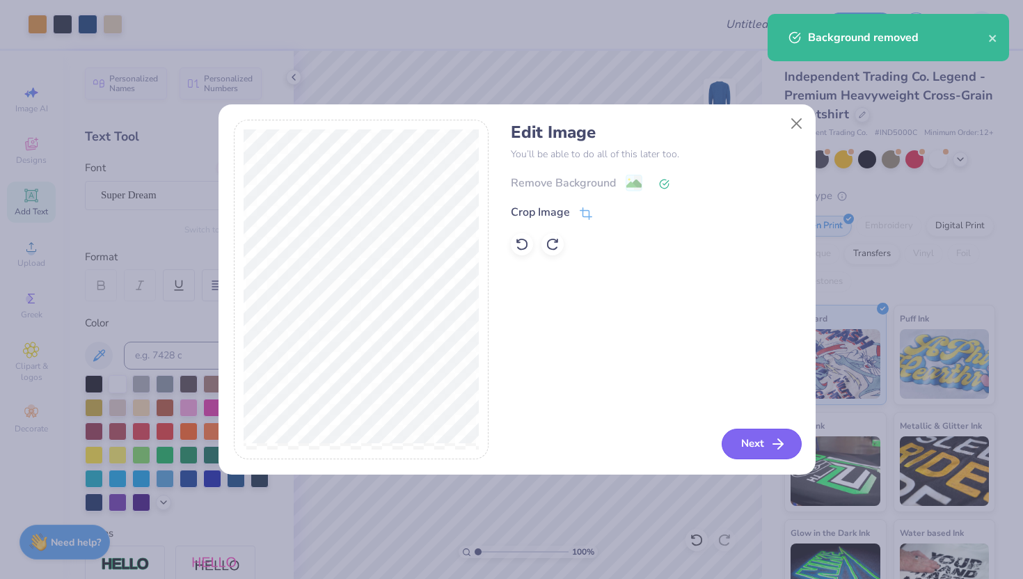
click at [754, 443] on button "Next" at bounding box center [762, 444] width 80 height 31
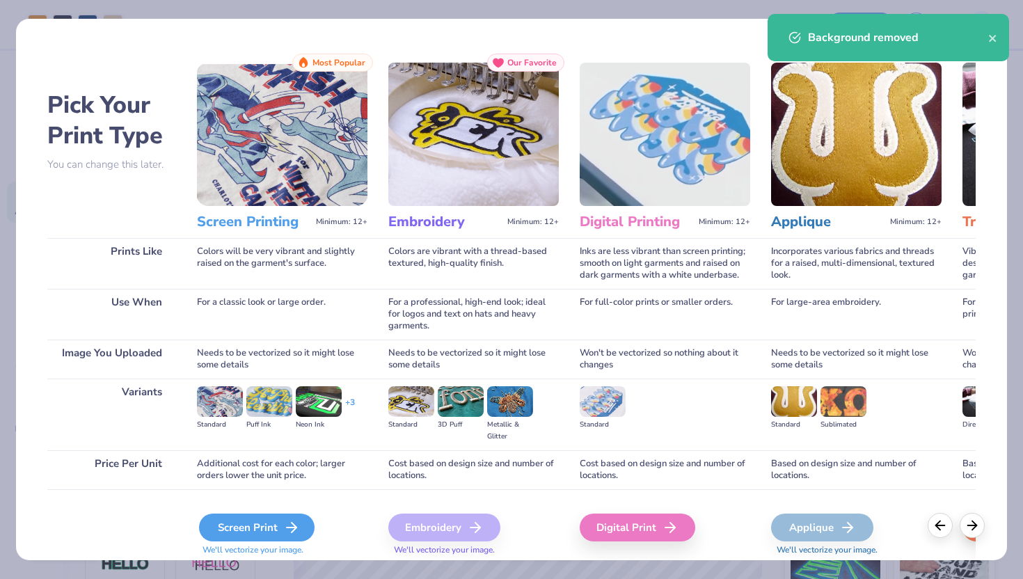
click at [287, 530] on icon at bounding box center [291, 527] width 17 height 17
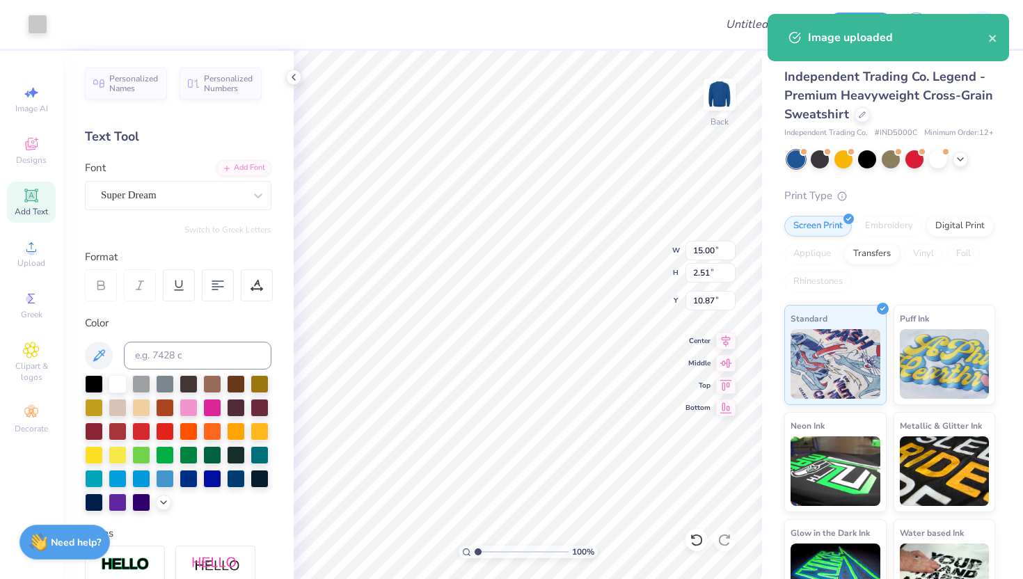
type input "7.01"
type input "1.17"
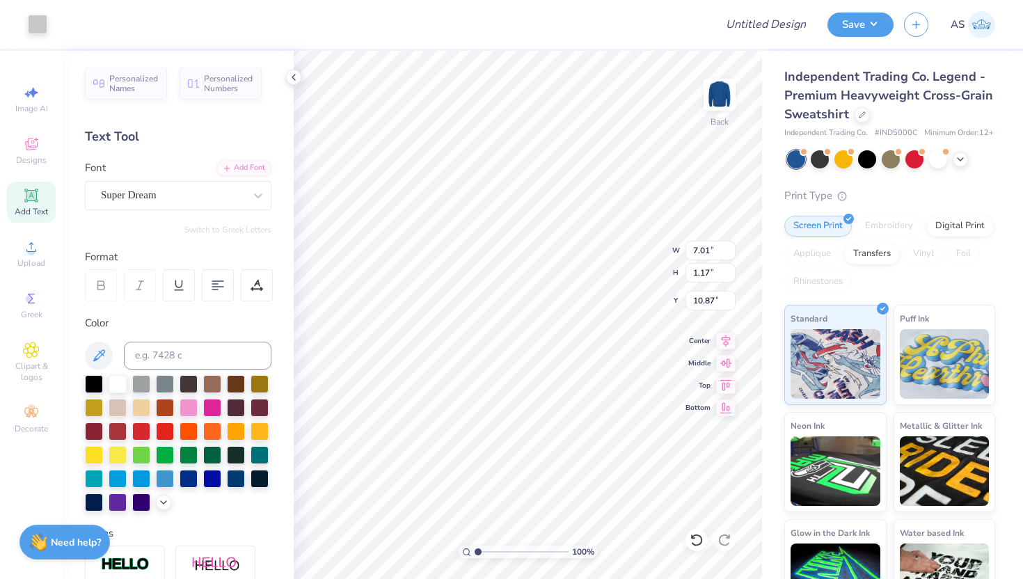
type input "18.19"
click at [299, 77] on icon at bounding box center [293, 77] width 11 height 11
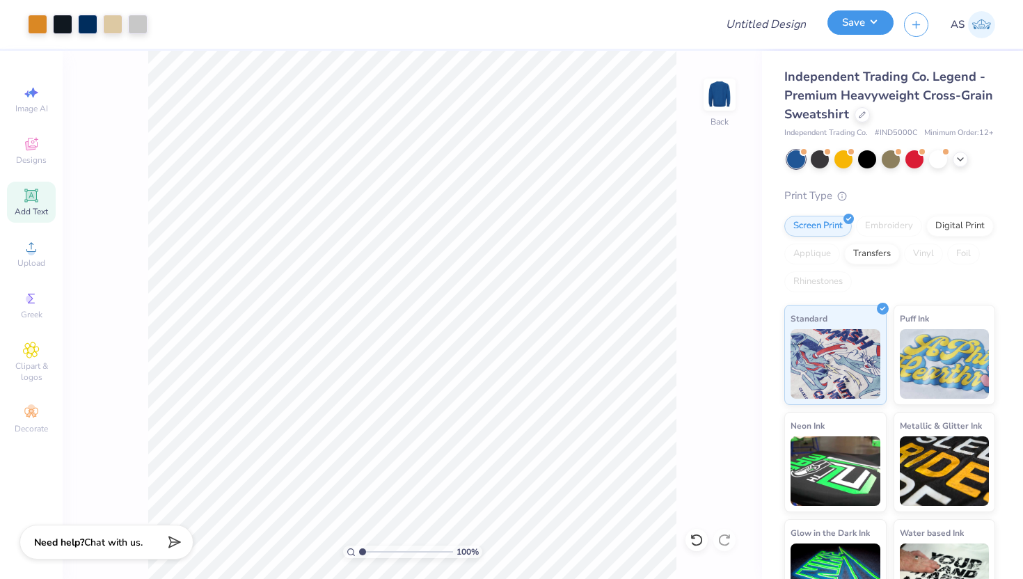
click at [853, 19] on button "Save" at bounding box center [860, 22] width 66 height 24
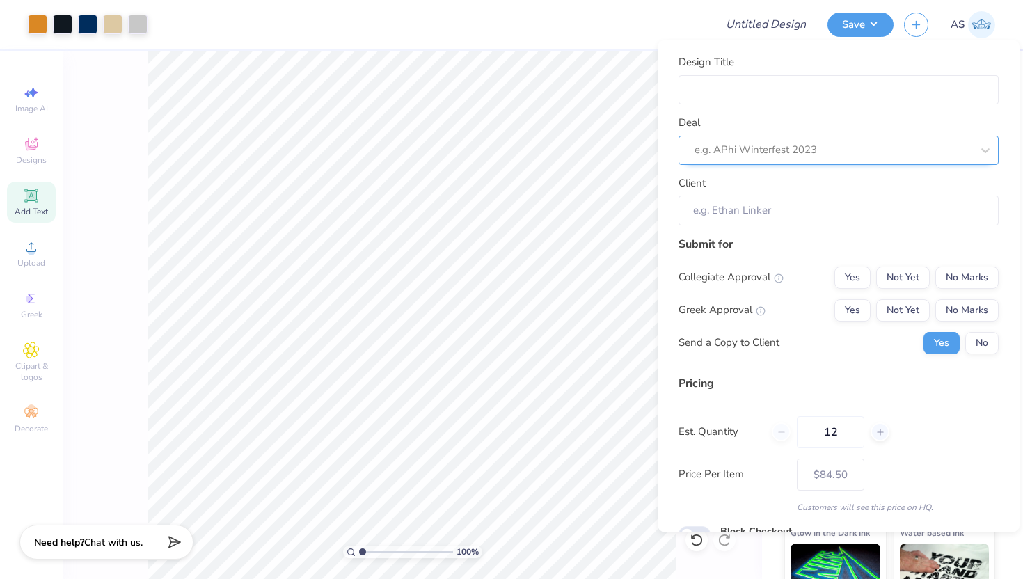
click at [844, 159] on div "e.g. APhi Winterfest 2023" at bounding box center [833, 150] width 280 height 22
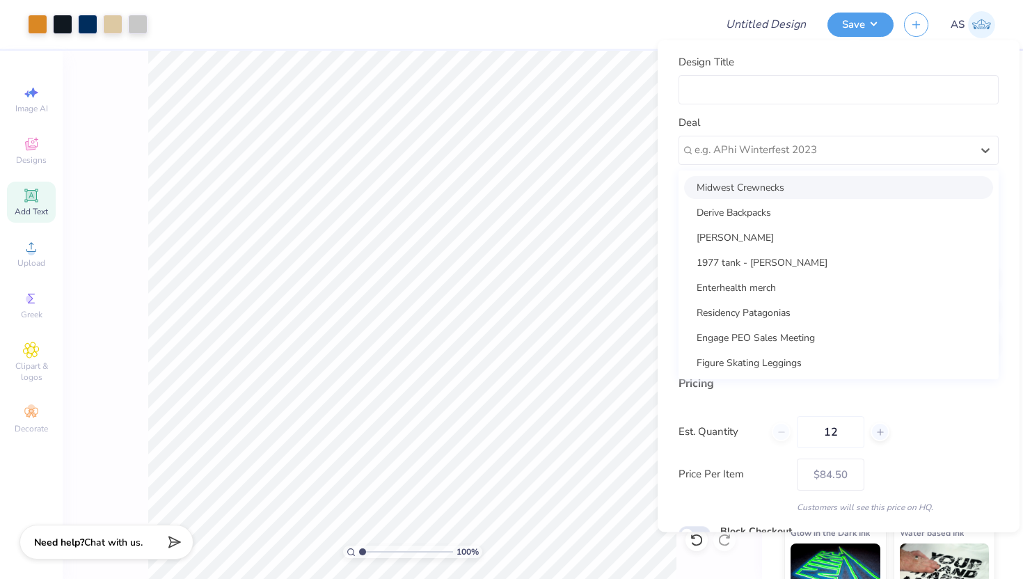
click at [807, 191] on div "Midwest Crewnecks" at bounding box center [838, 186] width 309 height 23
type input "Angie Thomas"
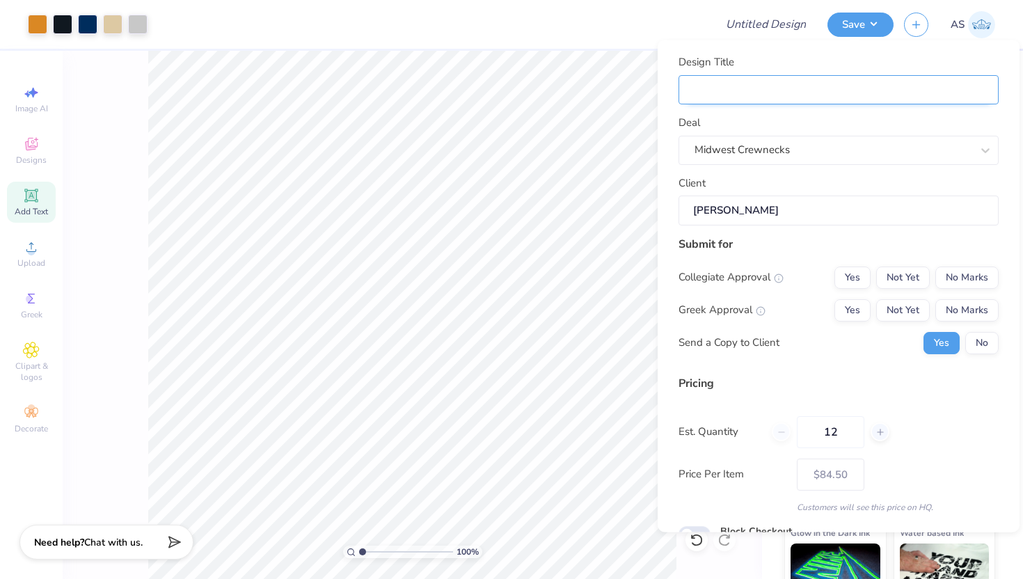
click at [800, 92] on input "Design Title" at bounding box center [839, 89] width 320 height 30
type input "M"
type input "Mi"
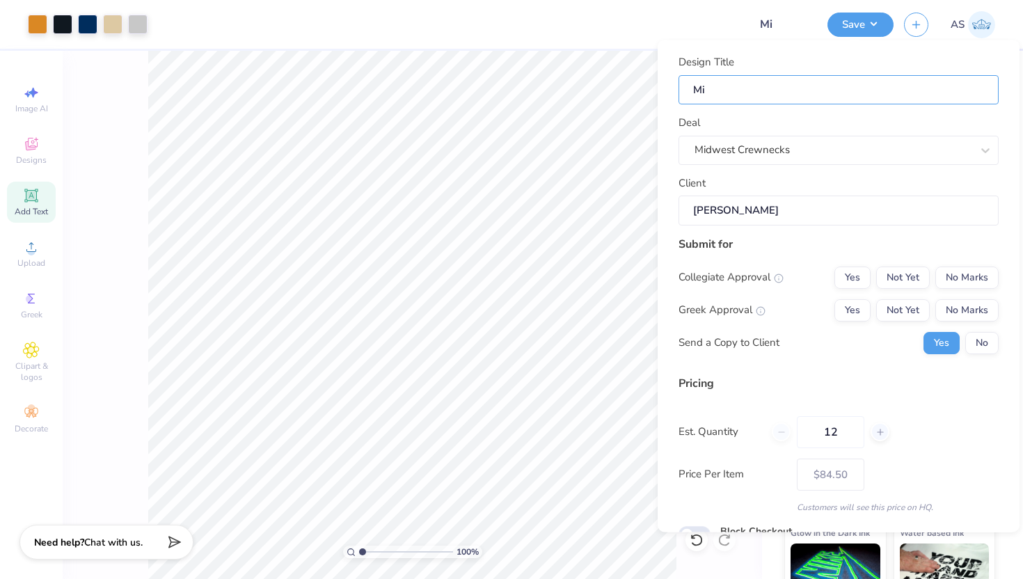
type input "Mid"
type input "Midw"
type input "Midwe"
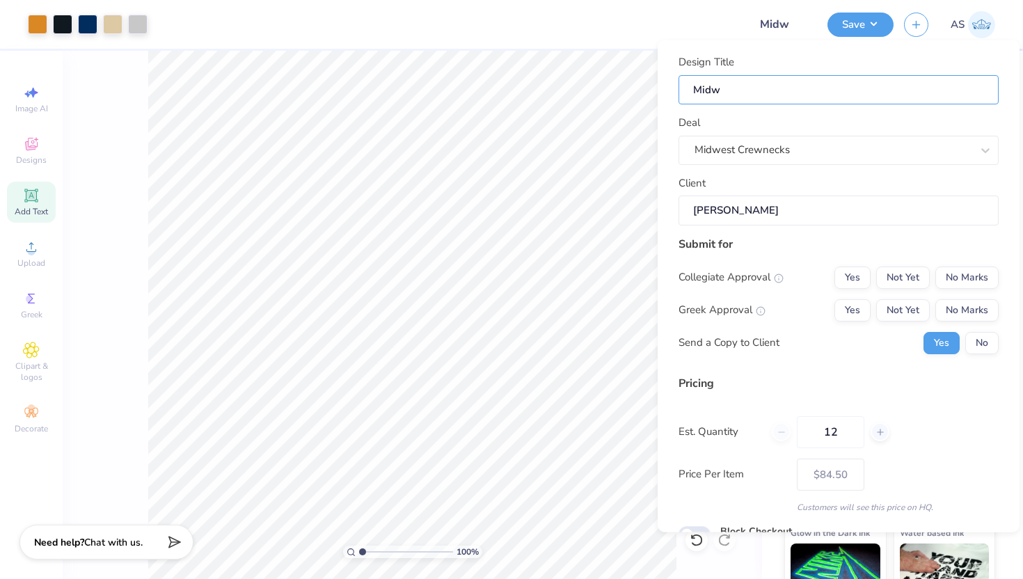
type input "Midwe"
type input "Midwes"
type input "Midwest"
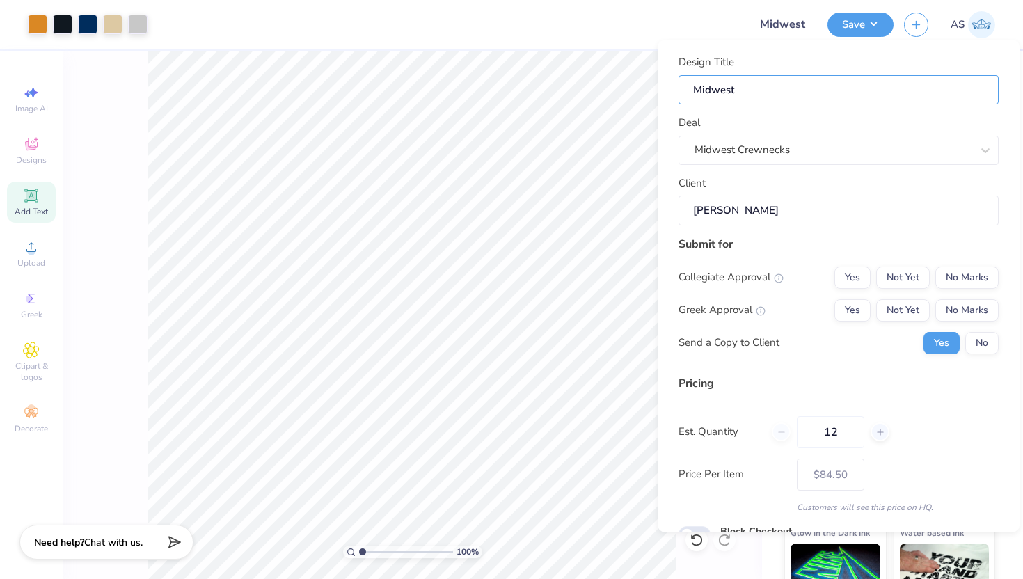
type input "Midwest C"
type input "Midwest Cr"
type input "Midwest Cre"
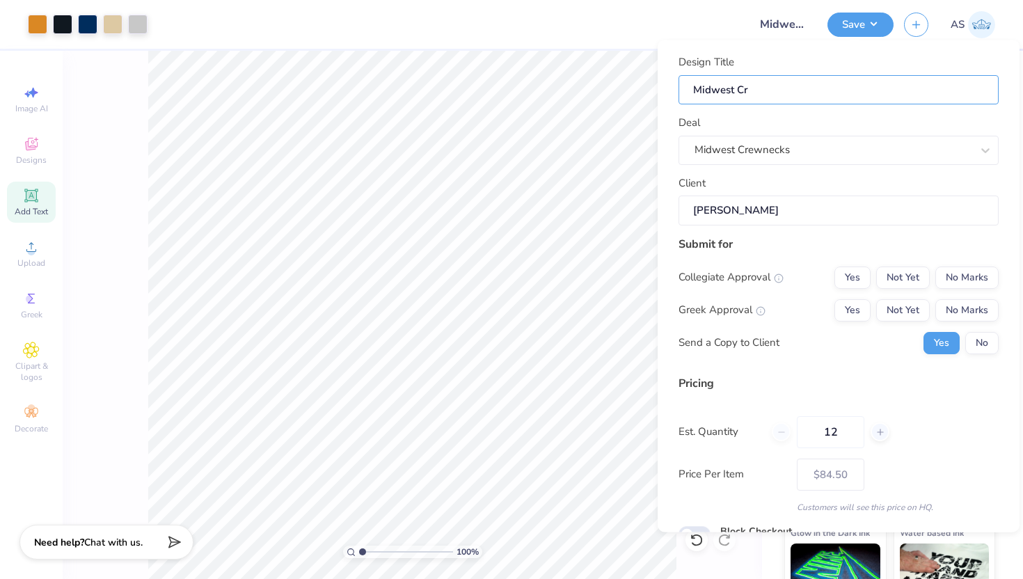
type input "Midwest Cre"
type input "Midwest Crew"
type input "Midwest Crewn"
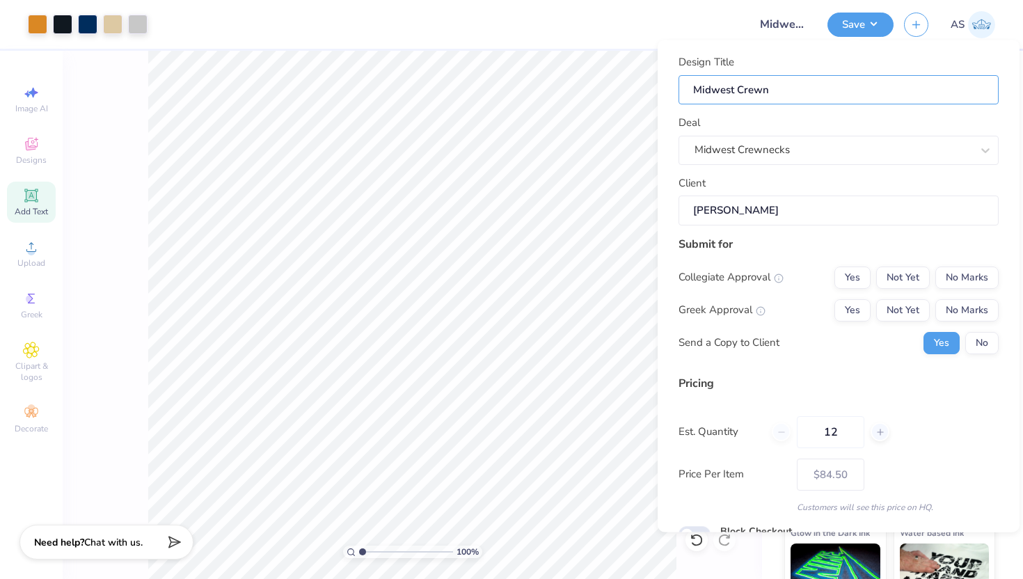
type input "Midwest Crewne"
type input "Midwest Crewnec"
type input "Midwest Crewneck"
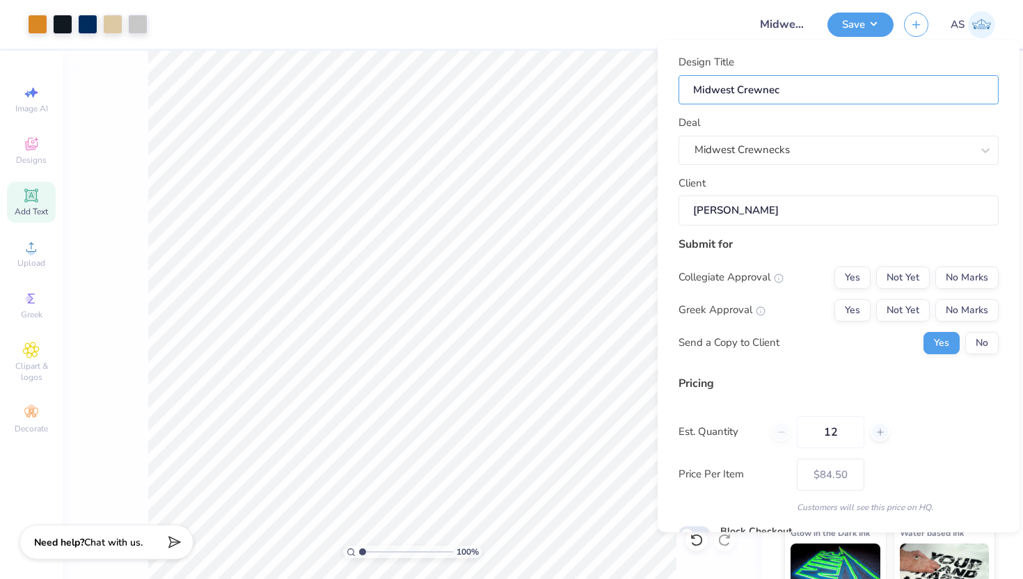
type input "Midwest Crewneck"
type input "Midwest Crewnecks"
click at [945, 269] on button "No Marks" at bounding box center [966, 277] width 63 height 22
click at [952, 294] on div "Collegiate Approval Yes Not Yet No Marks Greek Approval Yes Not Yet No Marks Se…" at bounding box center [839, 310] width 320 height 88
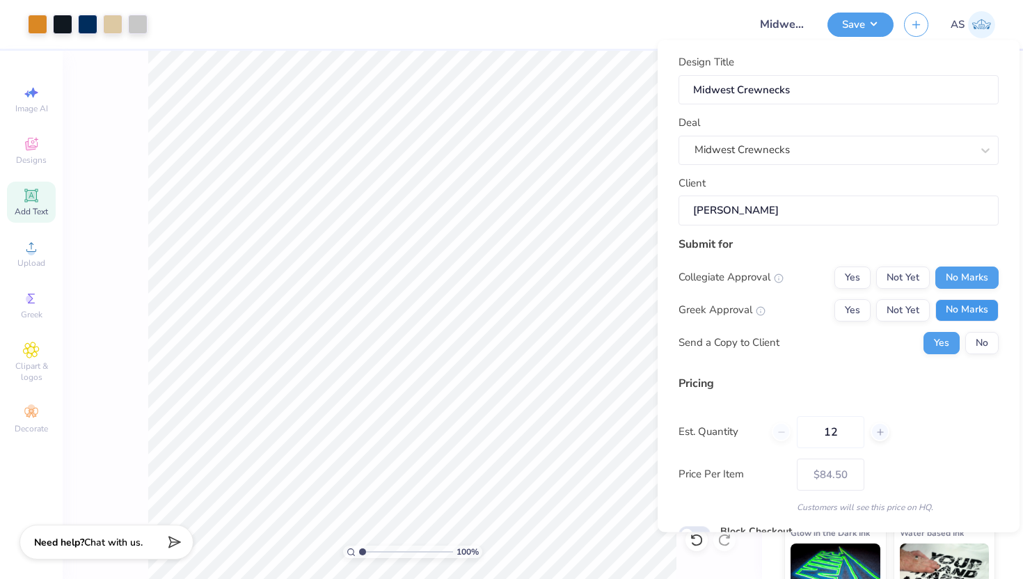
click at [956, 308] on button "No Marks" at bounding box center [966, 310] width 63 height 22
click at [972, 338] on button "No" at bounding box center [981, 342] width 33 height 22
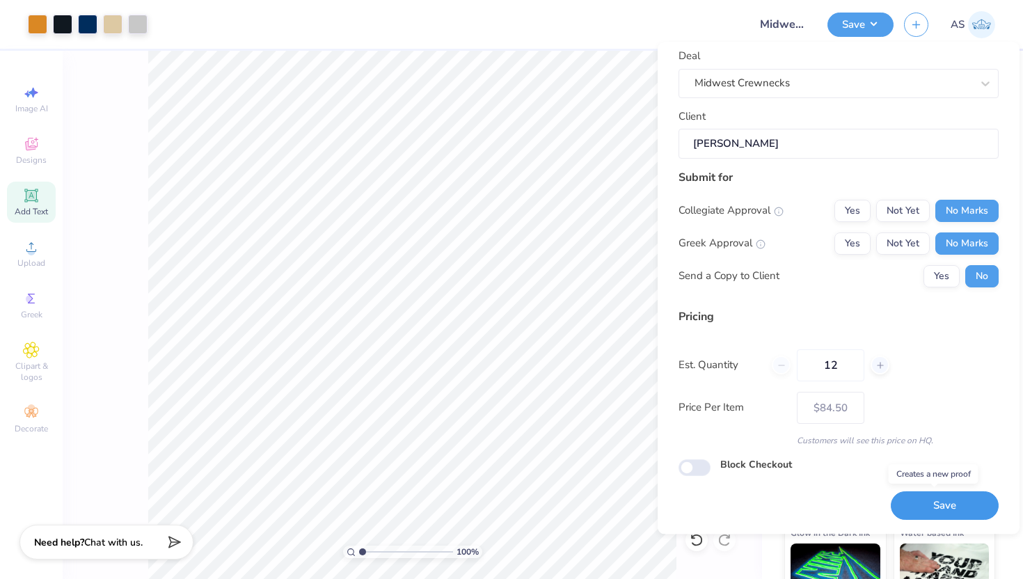
click at [938, 506] on button "Save" at bounding box center [945, 506] width 108 height 29
type input "$84.50"
